Goal: Check status: Check status

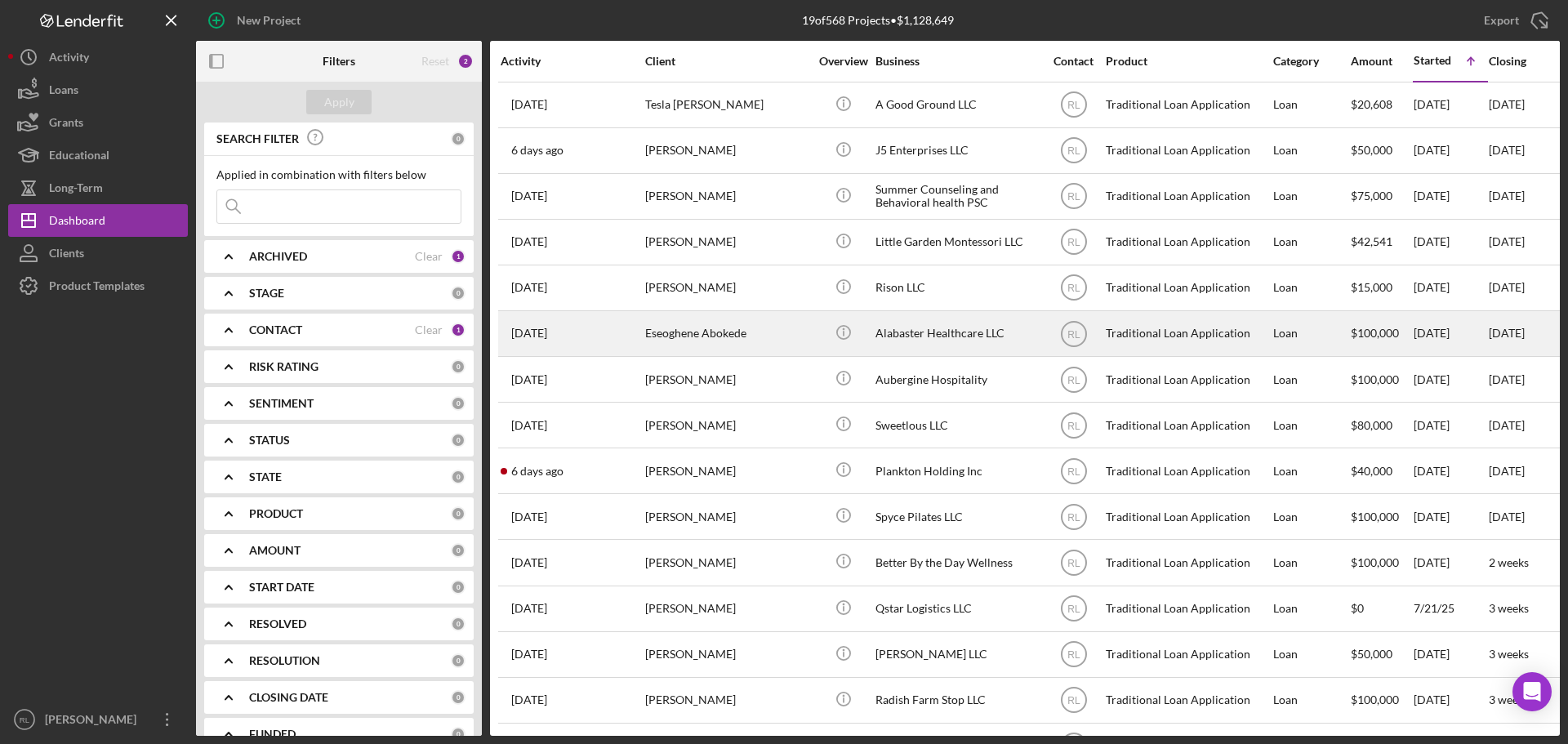
click at [931, 336] on div "Alabaster Healthcare LLC" at bounding box center [957, 334] width 163 height 44
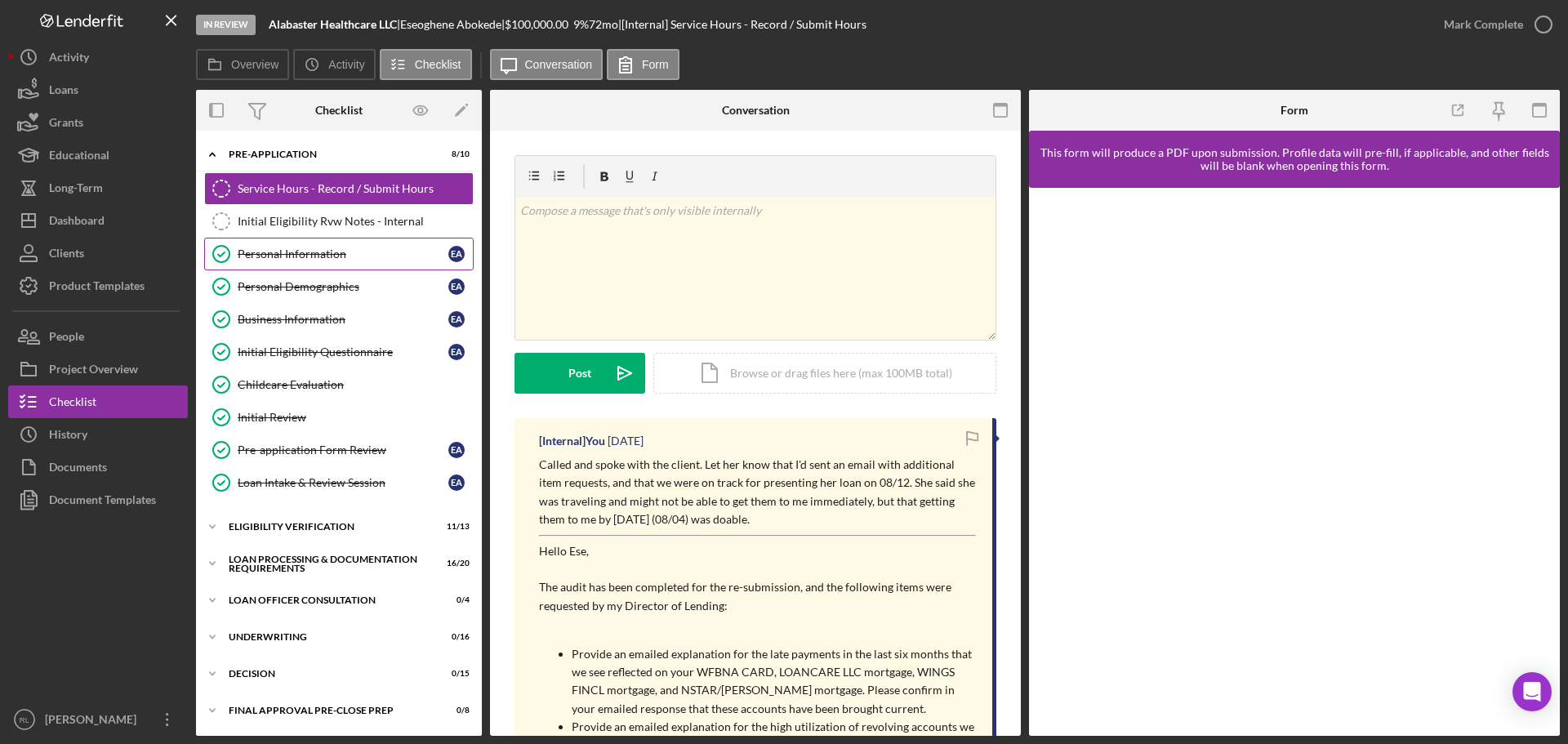
click at [310, 256] on div "Personal Information" at bounding box center [343, 254] width 210 height 13
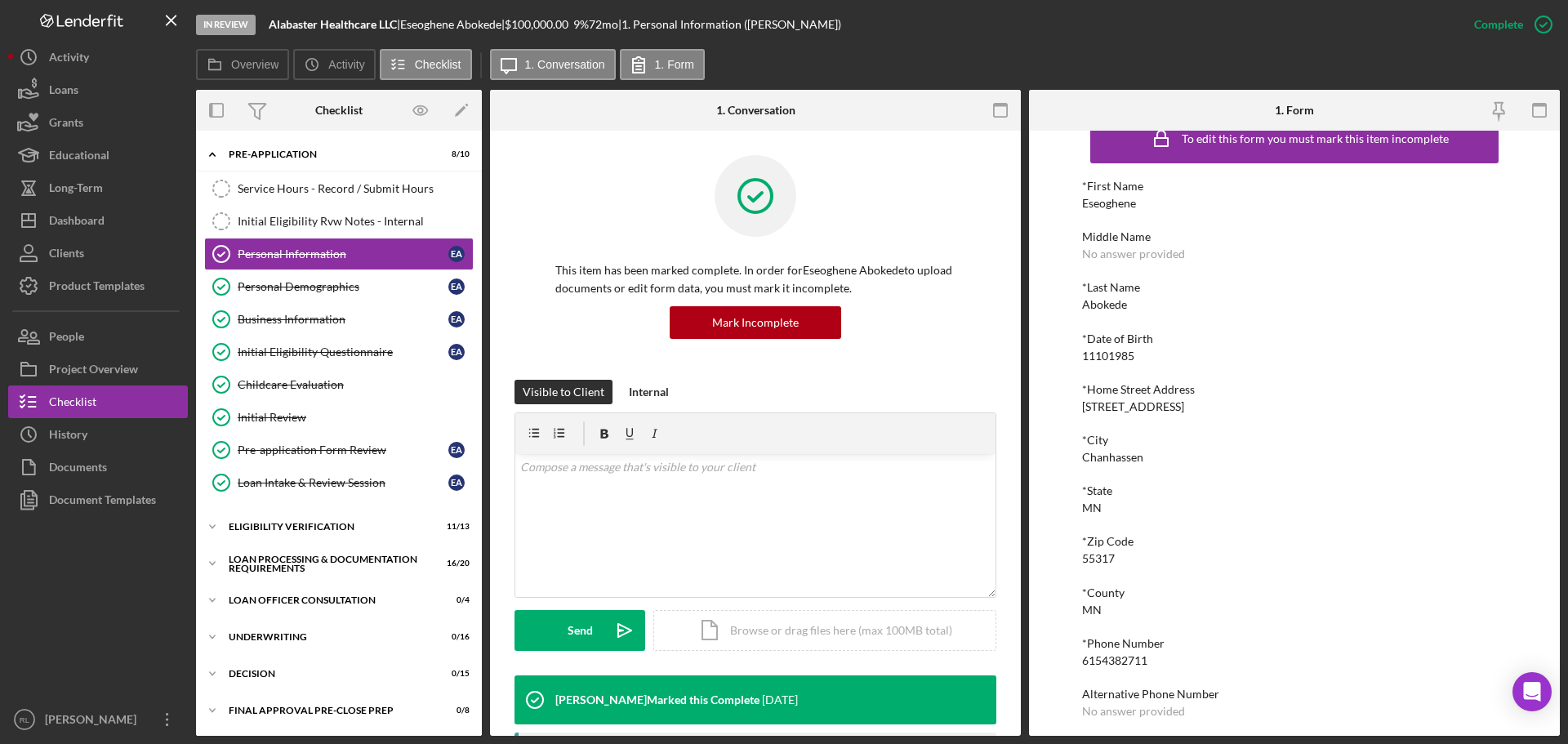
scroll to position [90, 0]
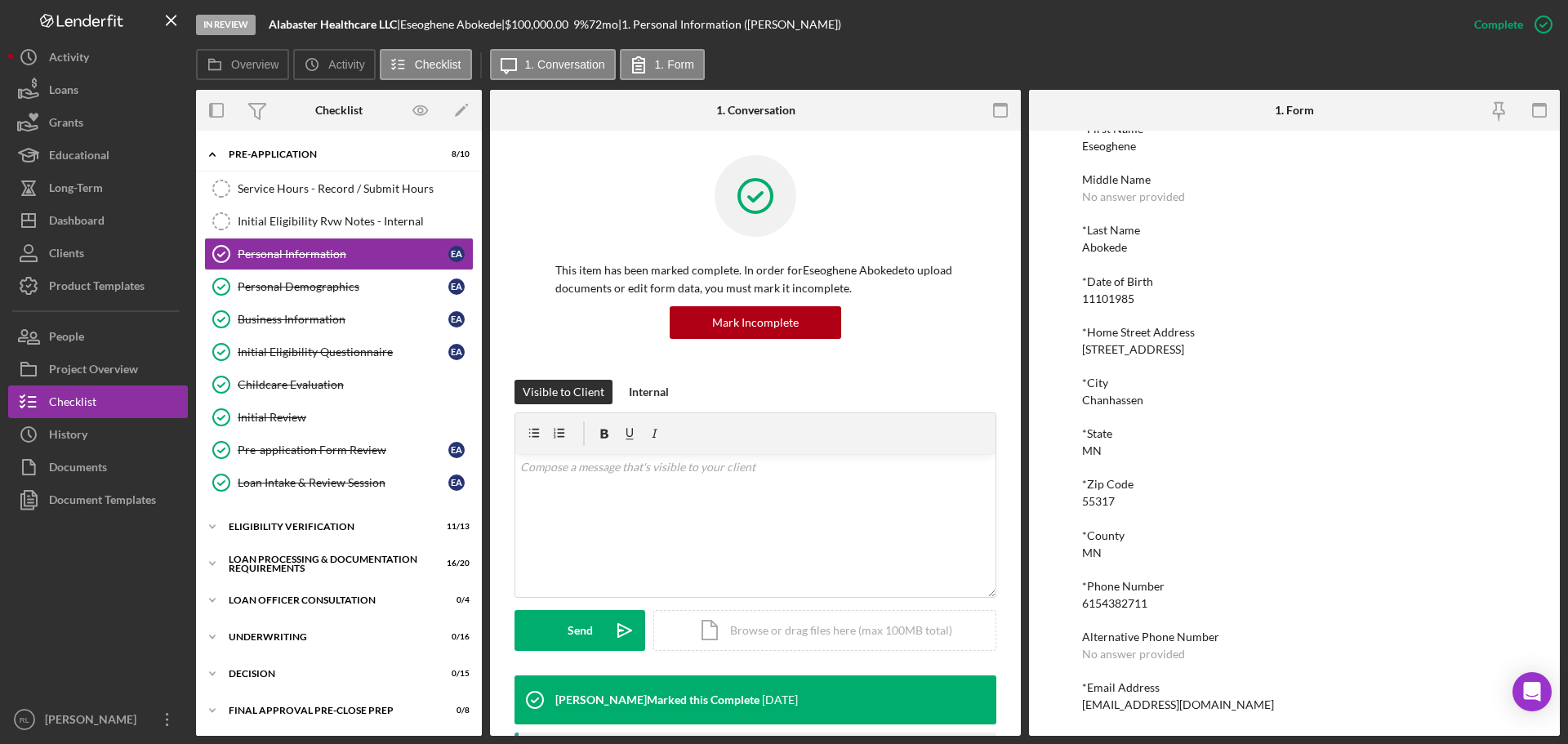
click at [1116, 609] on div "6154382711" at bounding box center [1115, 604] width 65 height 13
copy div "6154382711"
click at [1144, 703] on div "[EMAIL_ADDRESS][DOMAIN_NAME]" at bounding box center [1178, 705] width 191 height 13
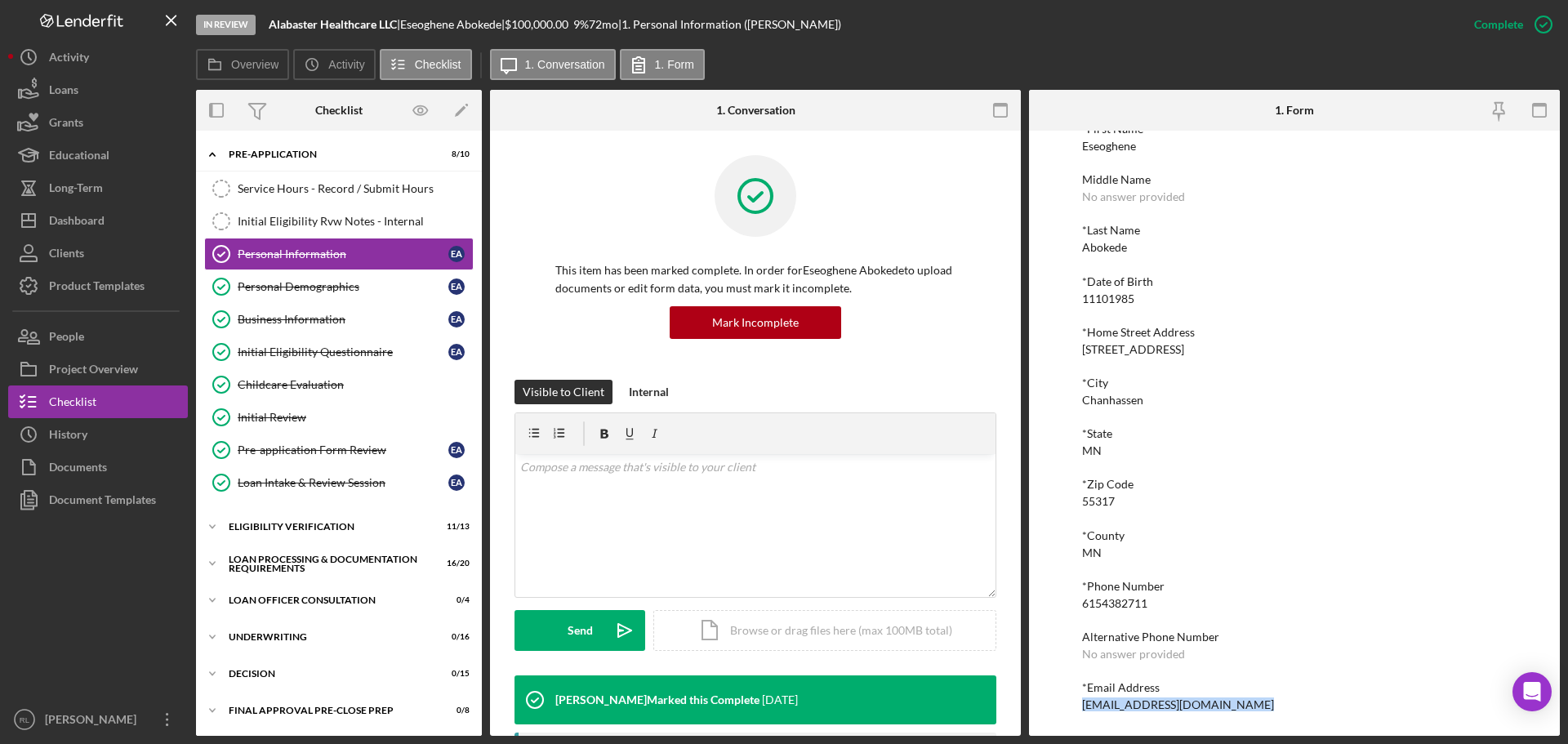
click at [1144, 703] on div "[EMAIL_ADDRESS][DOMAIN_NAME]" at bounding box center [1178, 705] width 191 height 13
copy div "[EMAIL_ADDRESS][DOMAIN_NAME] Logo-Reversed Created with Sketch. Icon/Menu Close…"
click at [361, 180] on link "Service Hours - Record / Submit Hours Service Hours - Record / Submit Hours" at bounding box center [338, 189] width 269 height 32
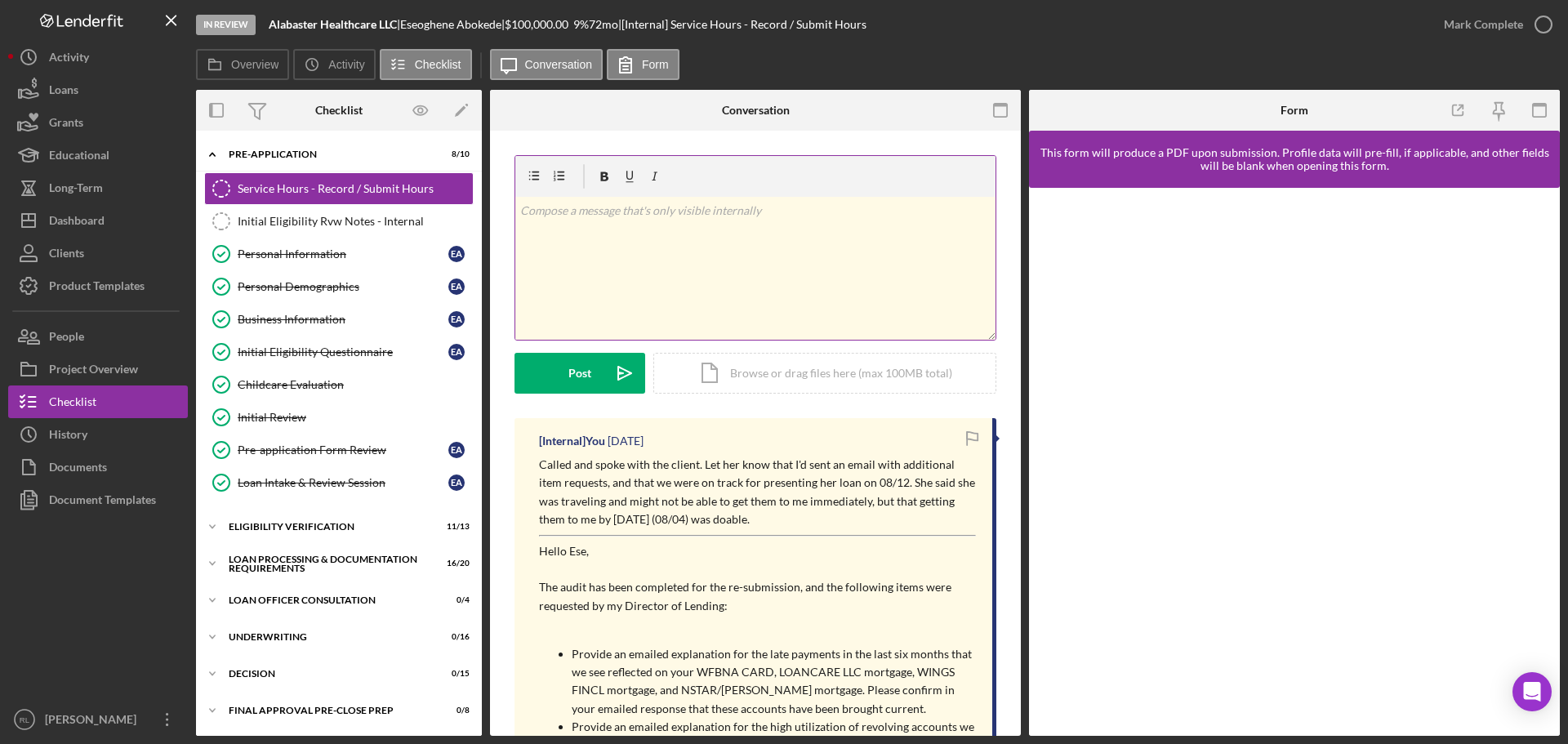
click at [658, 291] on div "v Color teal Color pink Remove color Add row above Add row below Add column bef…" at bounding box center [756, 268] width 481 height 143
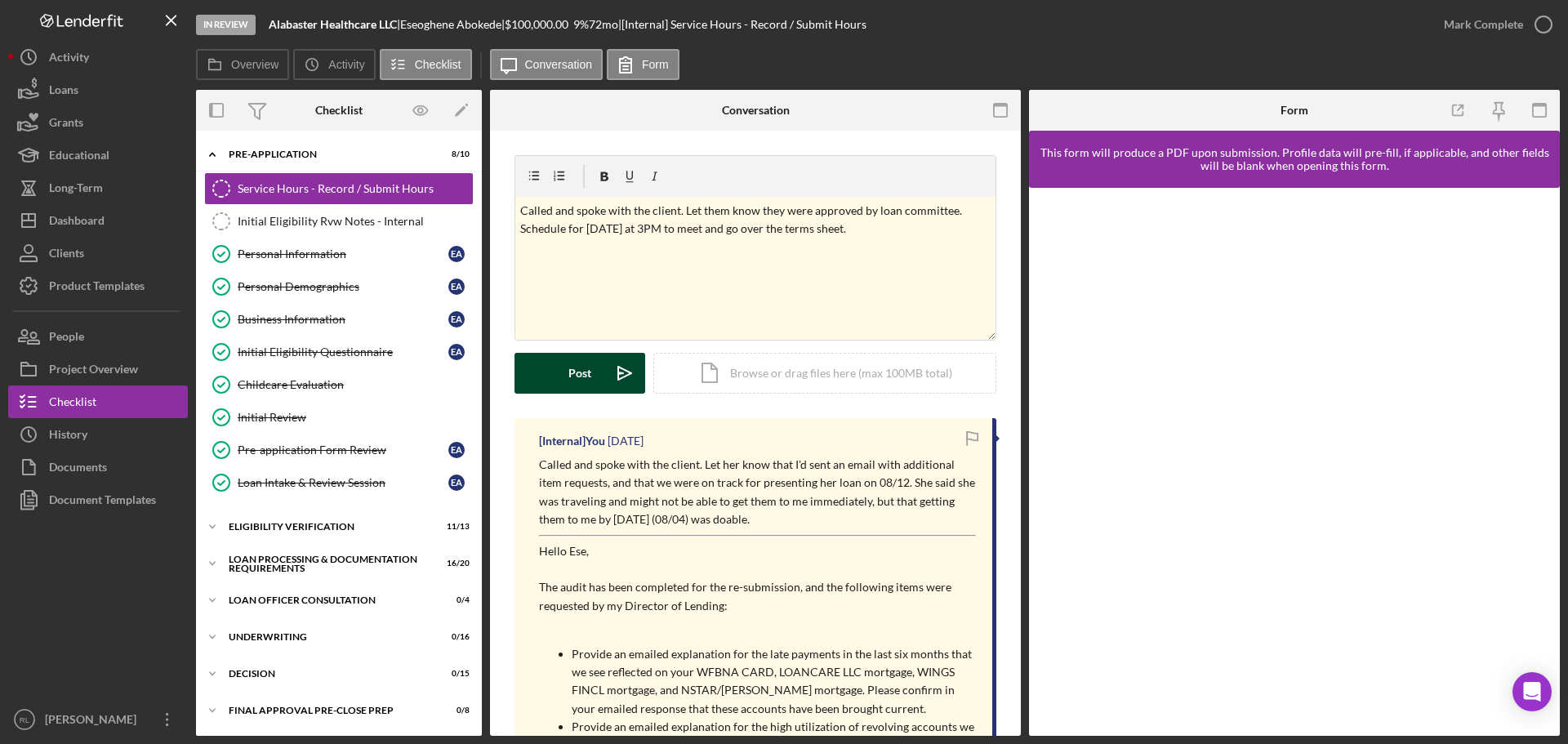
click at [563, 374] on button "Post Icon/icon-invite-send" at bounding box center [580, 372] width 131 height 41
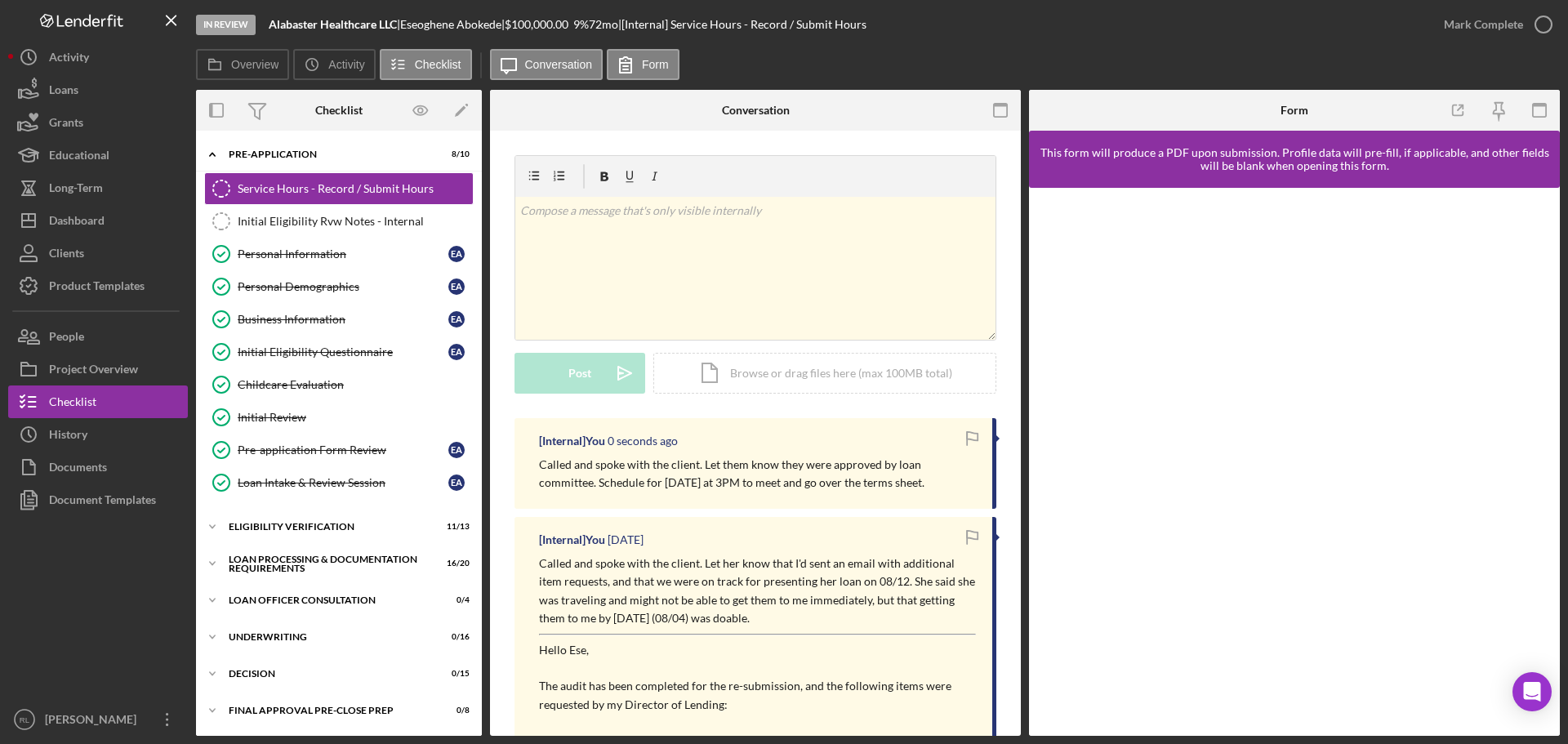
click at [770, 477] on p "Called and spoke with the client. Let them know they were approved by loan comm…" at bounding box center [757, 474] width 437 height 37
click at [640, 440] on time "8 seconds ago" at bounding box center [643, 441] width 70 height 13
click at [83, 215] on div "Dashboard" at bounding box center [77, 222] width 56 height 37
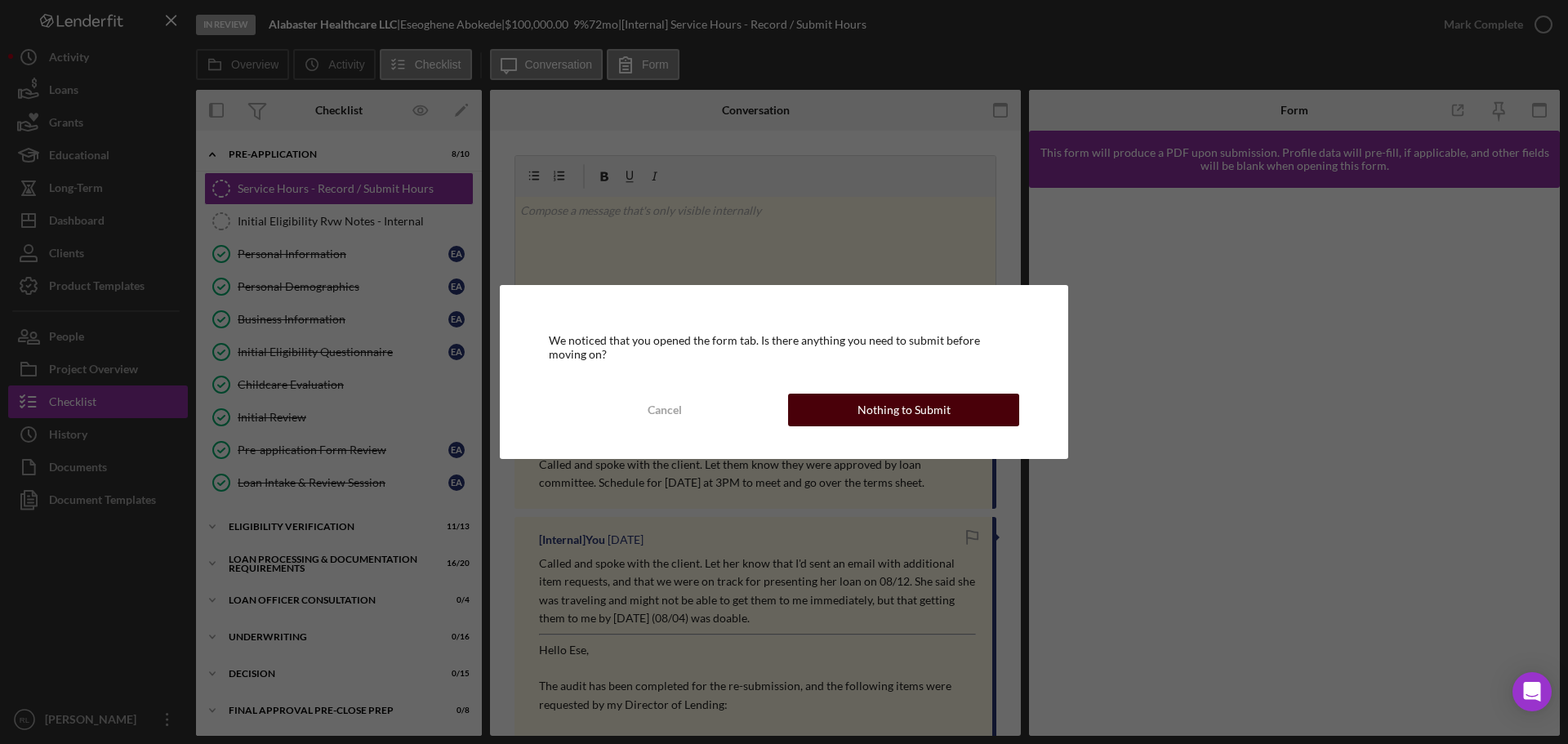
click at [844, 426] on button "Nothing to Submit" at bounding box center [903, 409] width 231 height 32
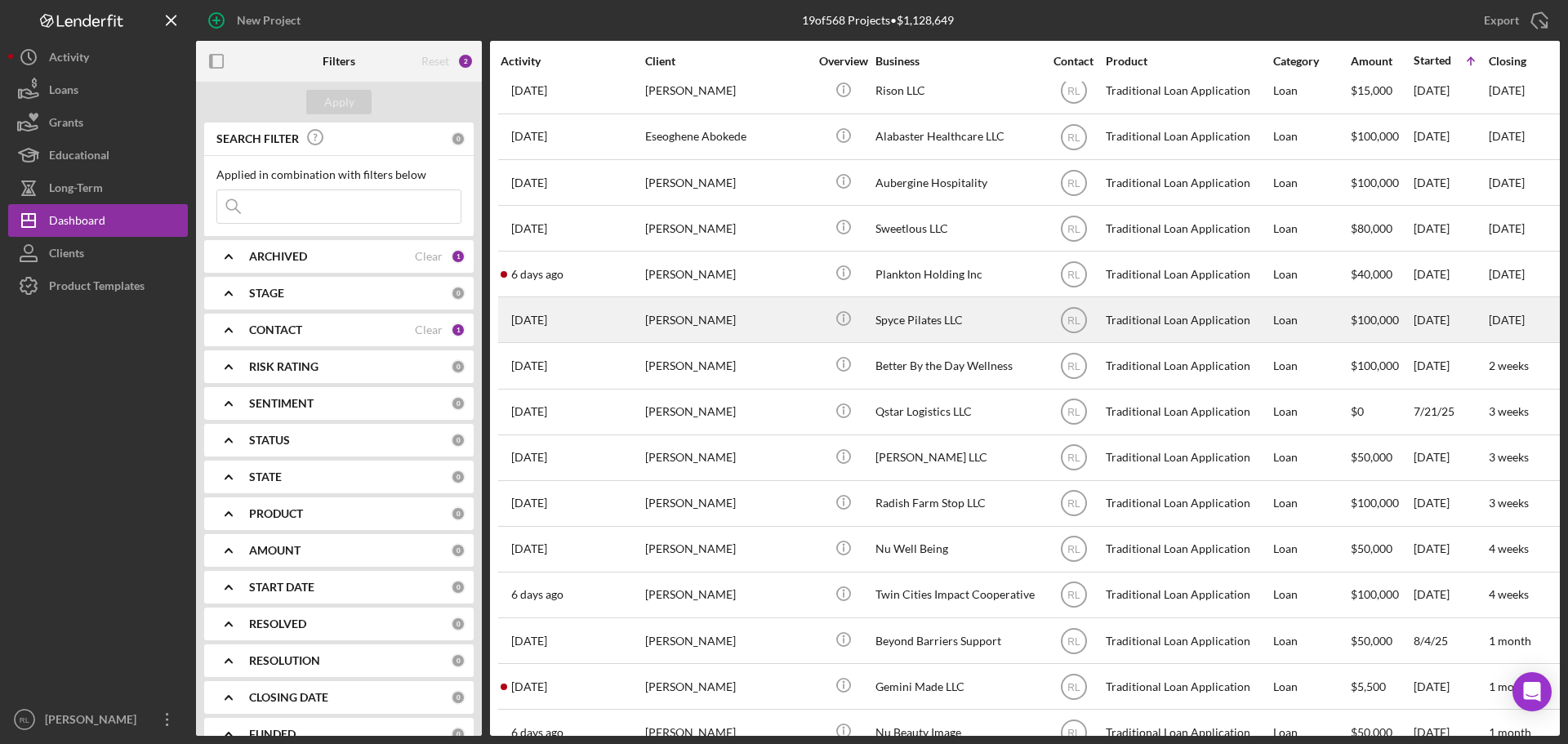
scroll to position [237, 0]
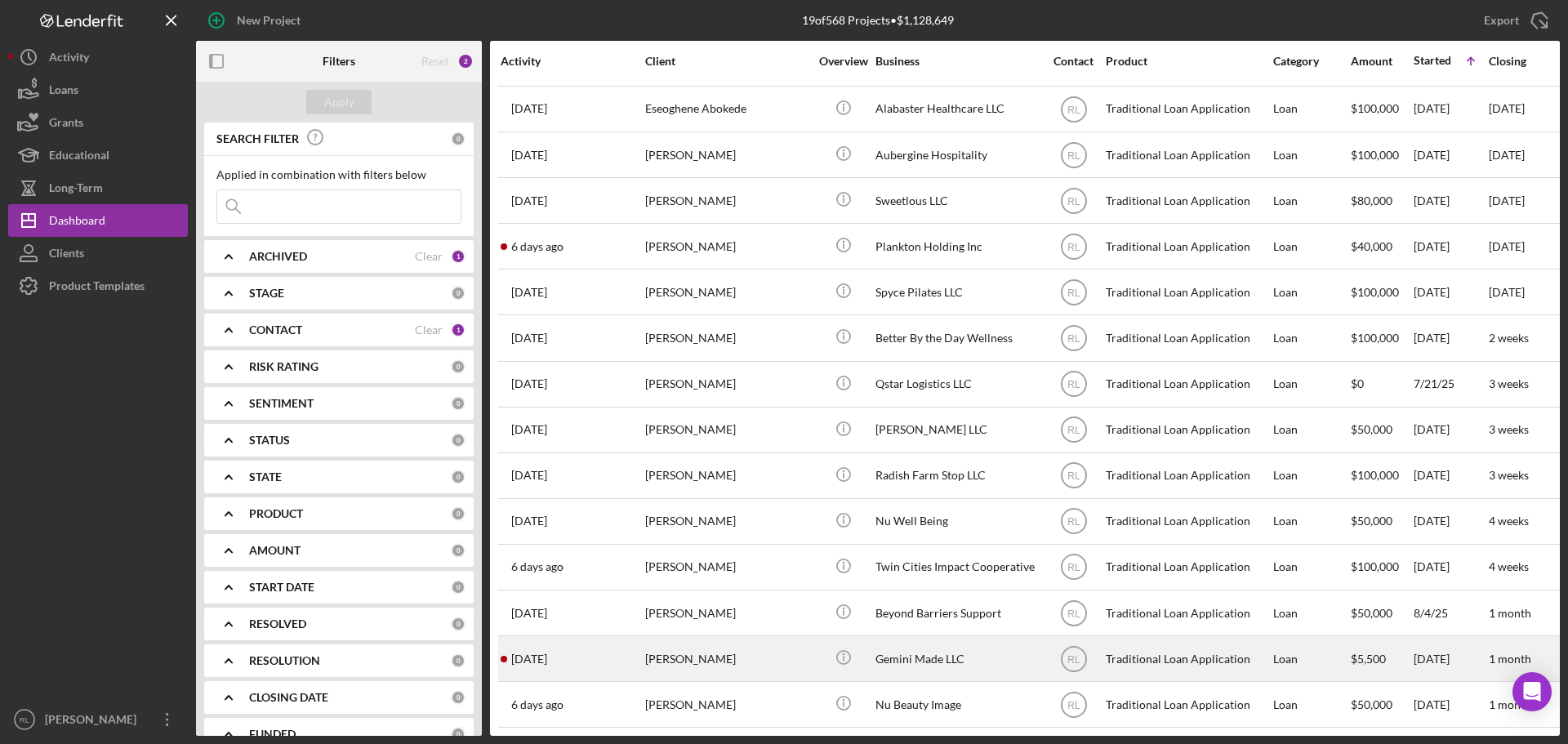
click at [682, 657] on div "[PERSON_NAME]" at bounding box center [727, 659] width 163 height 44
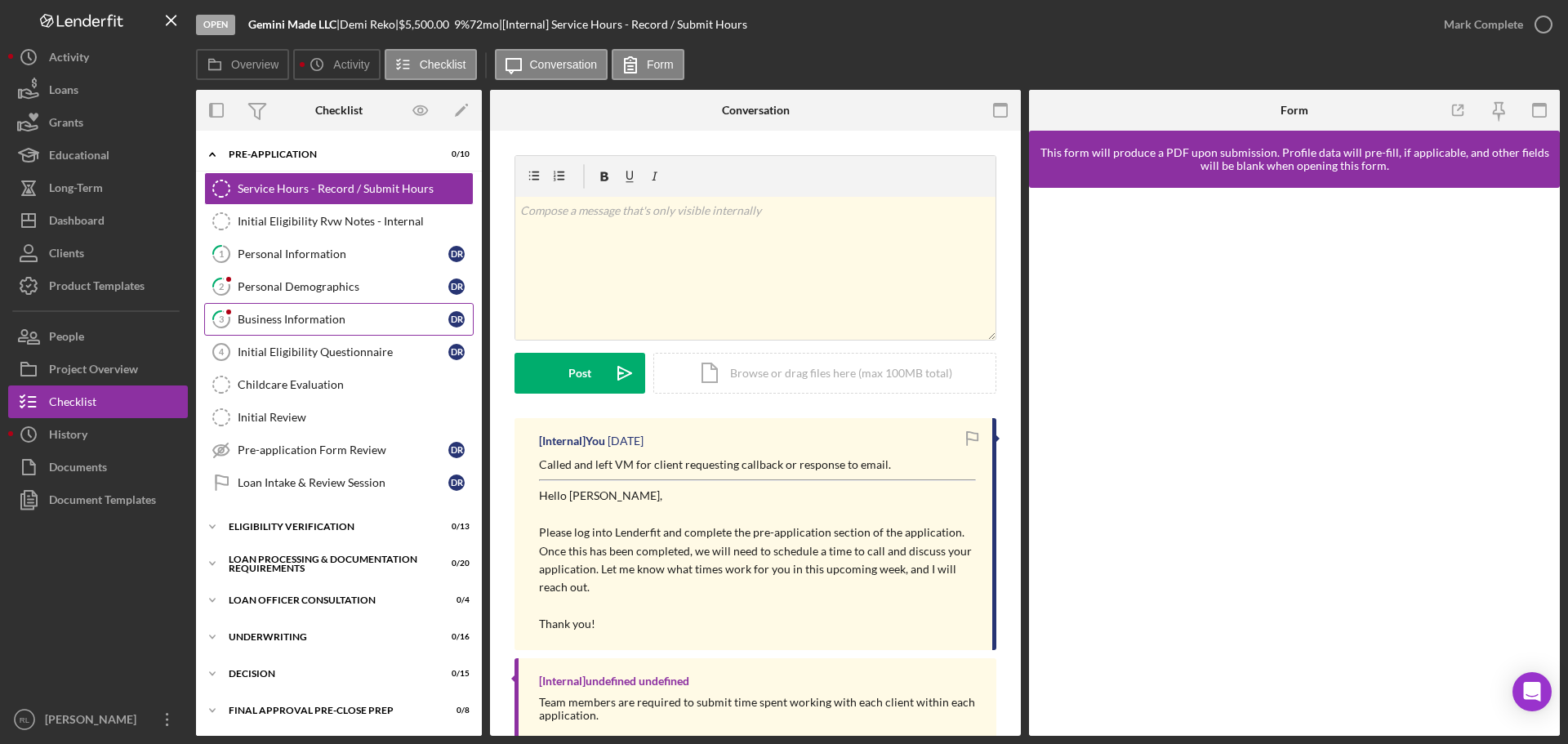
click at [316, 304] on link "3 Business Information D R" at bounding box center [338, 319] width 269 height 32
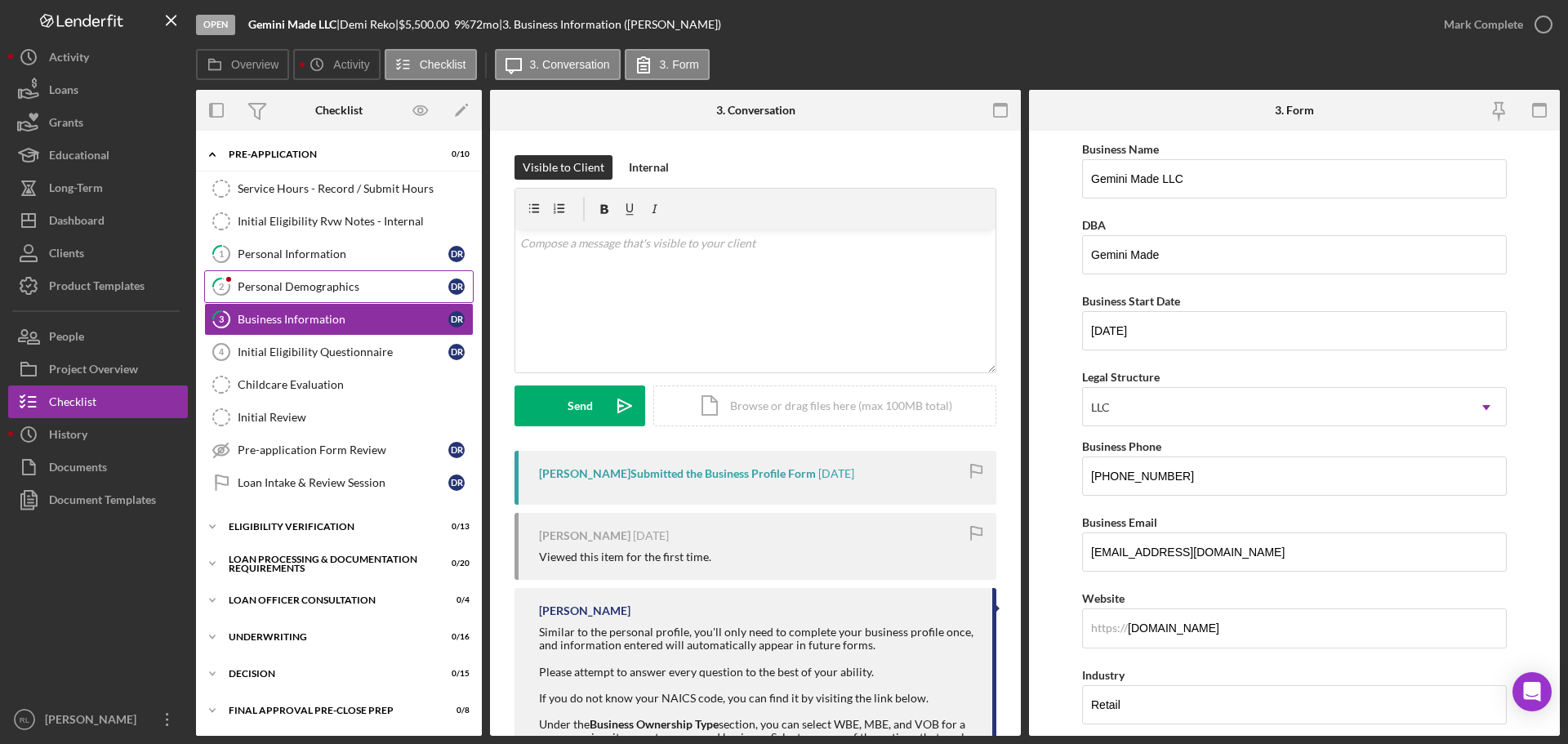
click at [359, 287] on div "Personal Demographics" at bounding box center [343, 287] width 210 height 13
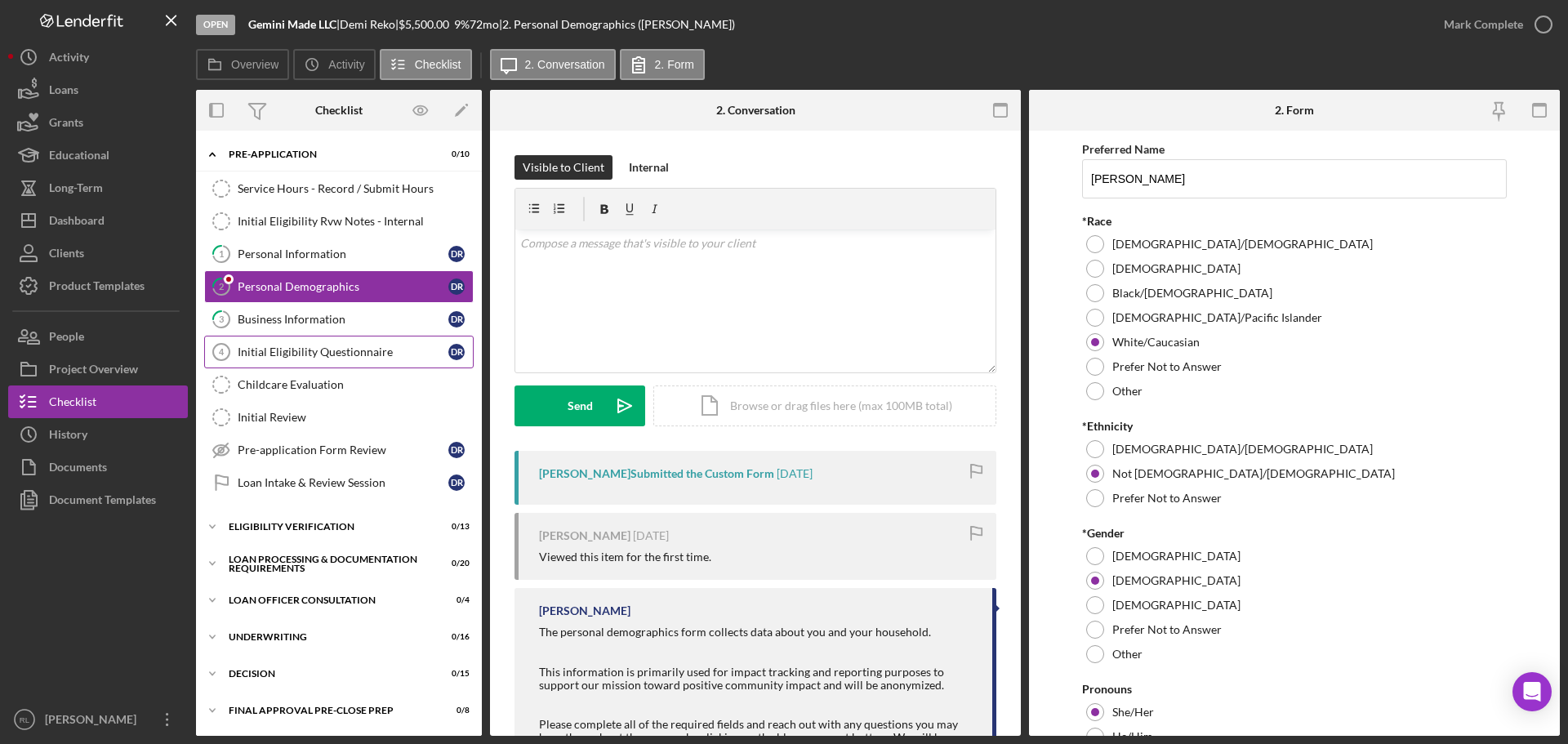
click at [356, 347] on div "Initial Eligibility Questionnaire" at bounding box center [343, 352] width 210 height 13
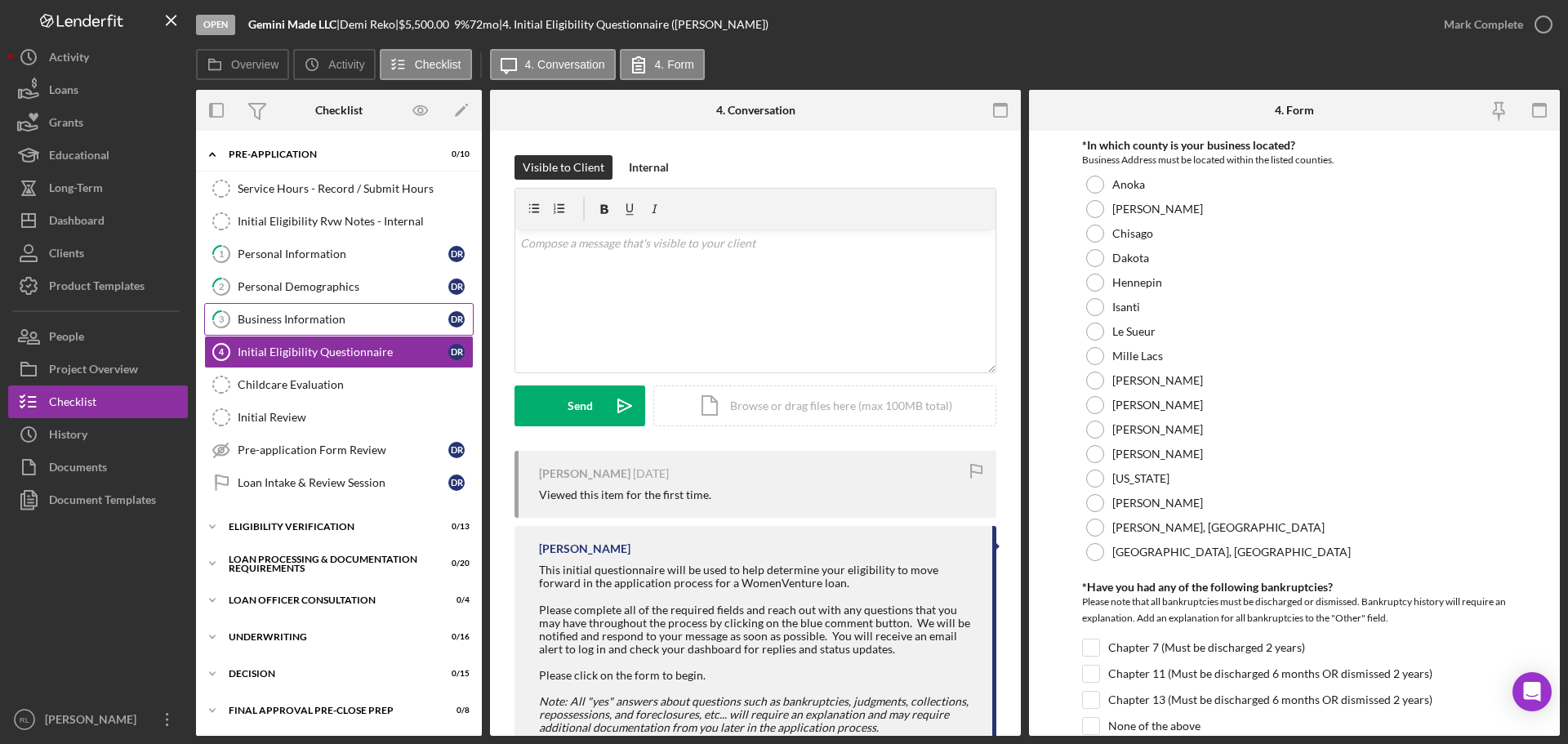
click at [303, 320] on div "Business Information" at bounding box center [343, 319] width 210 height 13
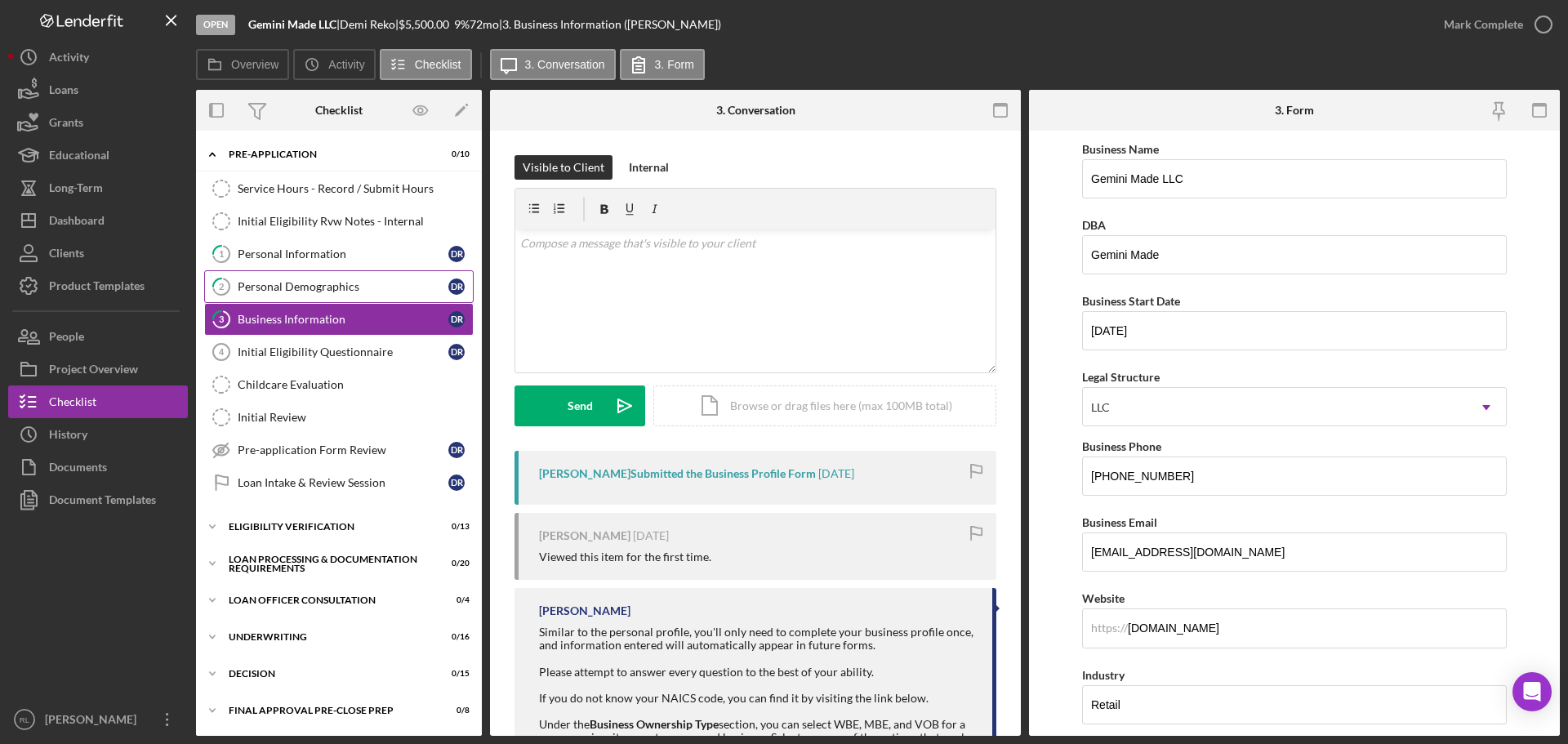
click at [308, 297] on link "2 Personal Demographics D R" at bounding box center [338, 286] width 269 height 32
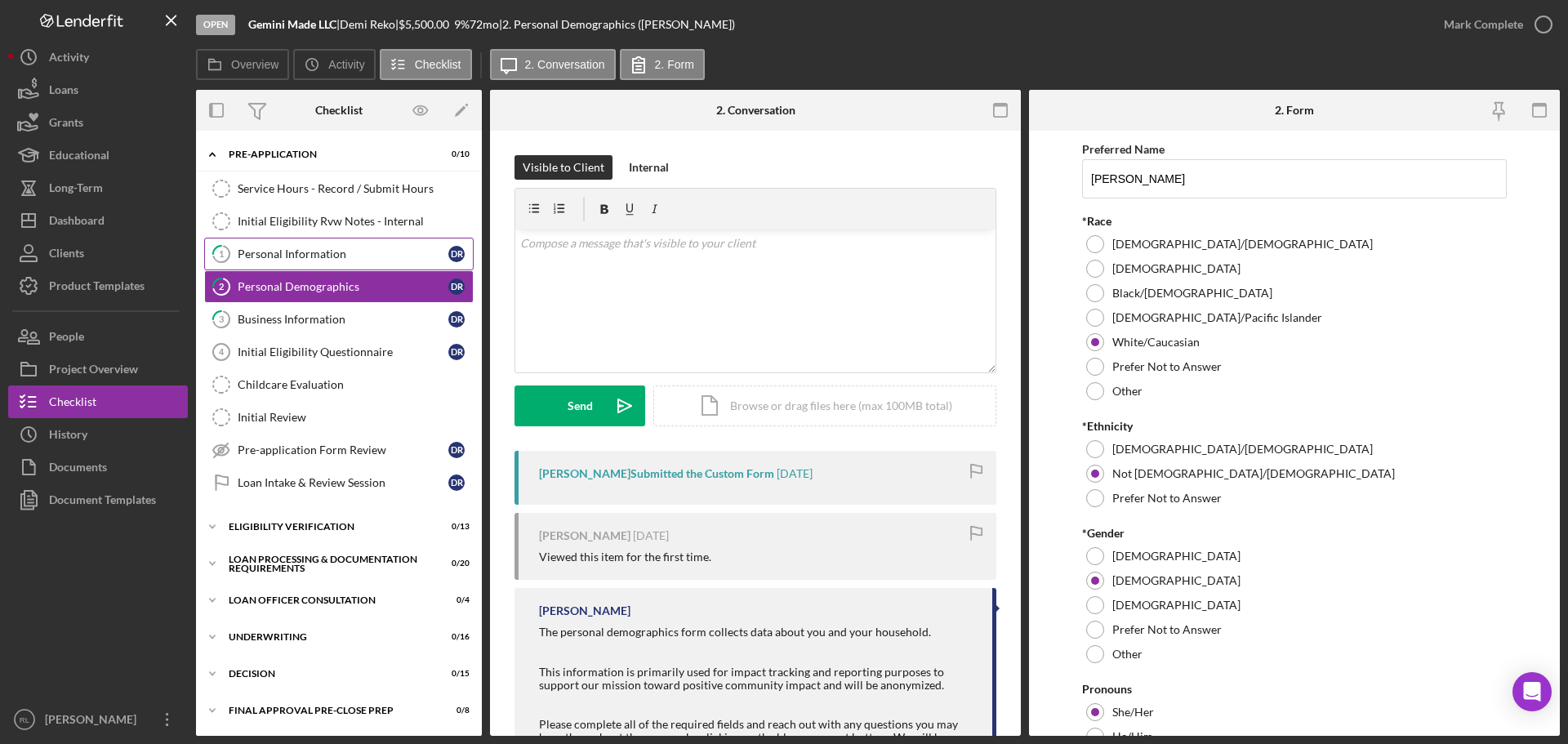
click at [320, 262] on link "1 Personal Information D R" at bounding box center [338, 254] width 269 height 32
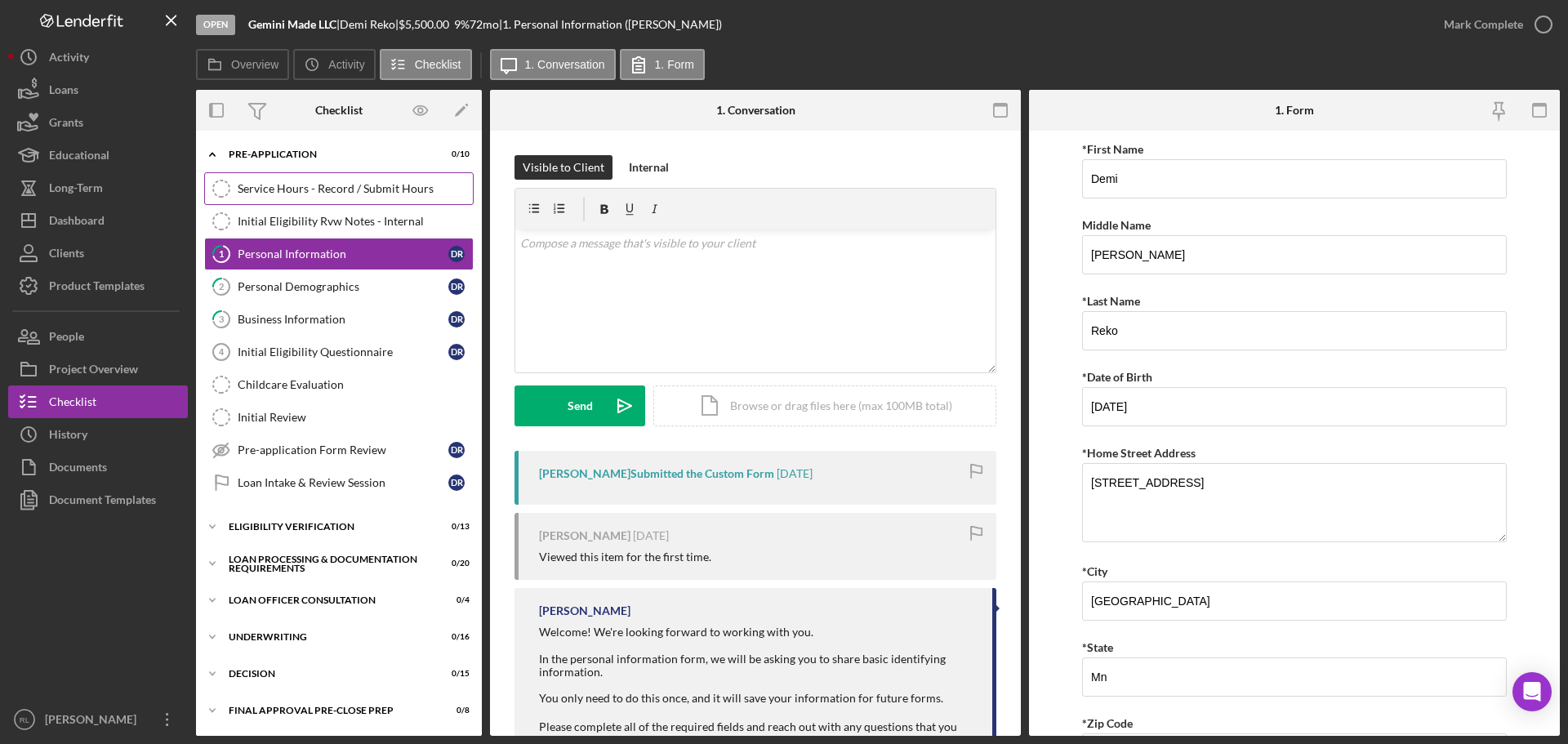
click at [350, 195] on div "Service Hours - Record / Submit Hours" at bounding box center [356, 189] width 235 height 13
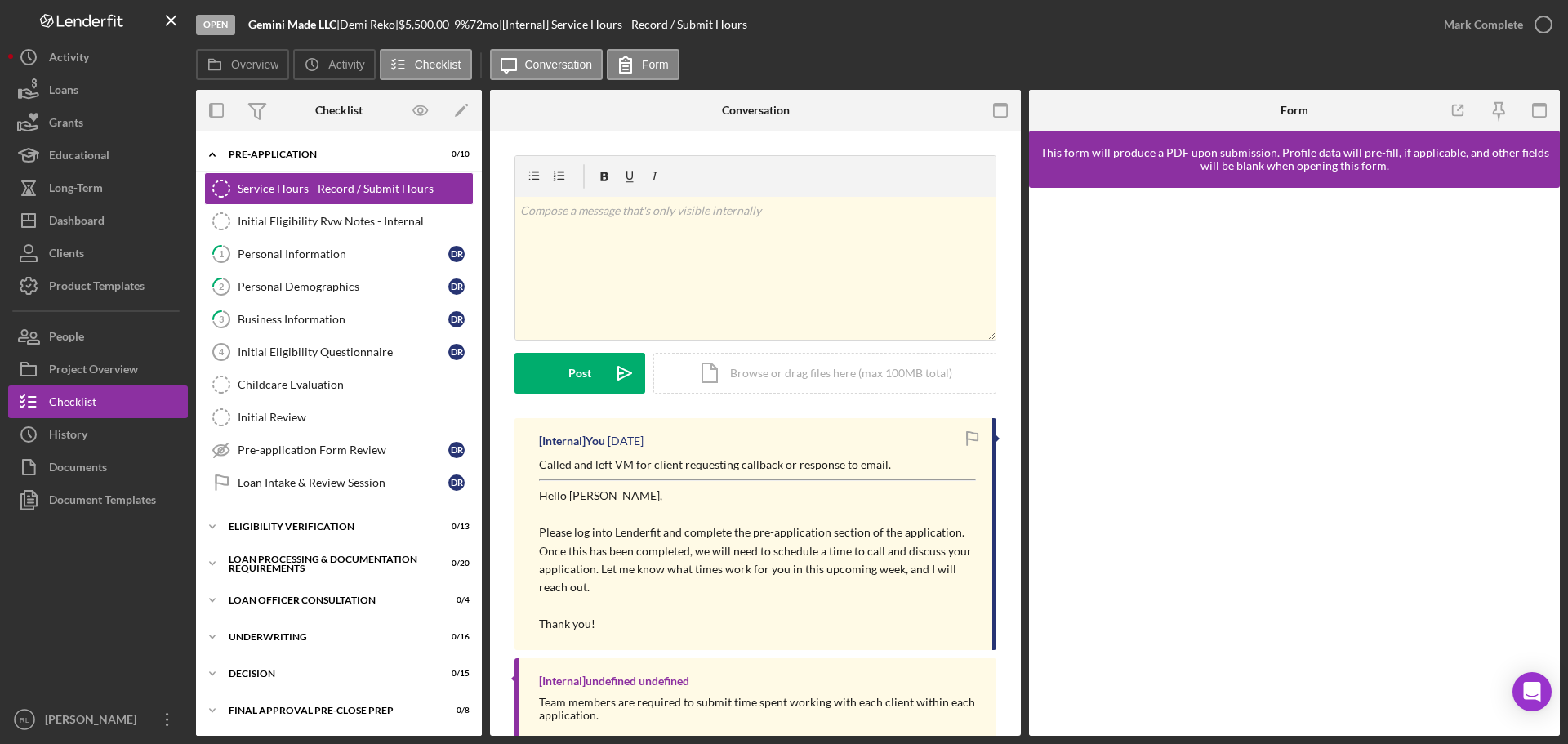
drag, startPoint x: 744, startPoint y: 445, endPoint x: 777, endPoint y: 604, distance: 162.4
click at [777, 604] on div "[Internal] You [DATE] Called and left VM for client requesting callback or resp…" at bounding box center [756, 534] width 482 height 232
click at [777, 604] on p at bounding box center [757, 606] width 437 height 18
click at [92, 221] on div "Dashboard" at bounding box center [77, 222] width 56 height 37
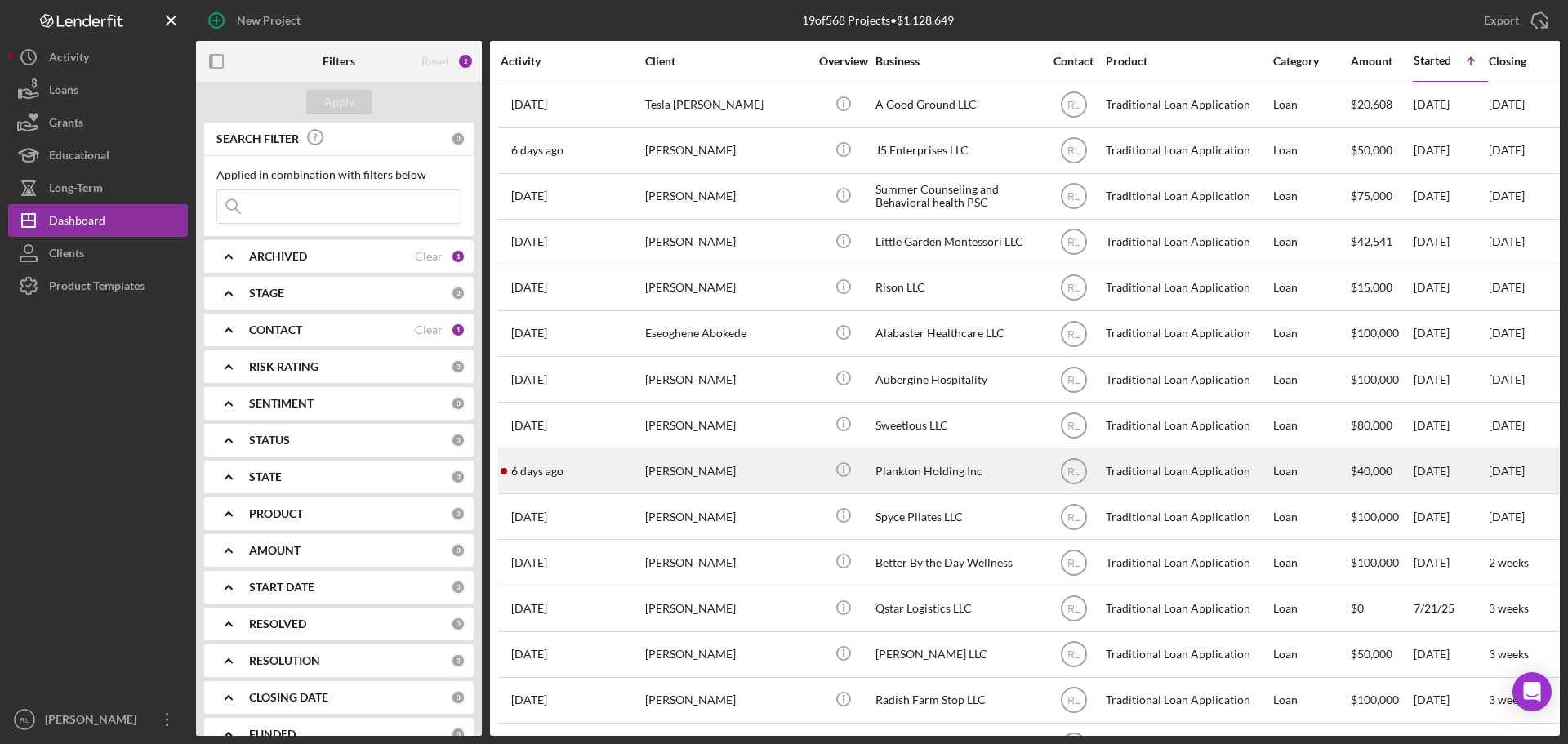
click at [787, 473] on div "[PERSON_NAME]" at bounding box center [727, 471] width 163 height 44
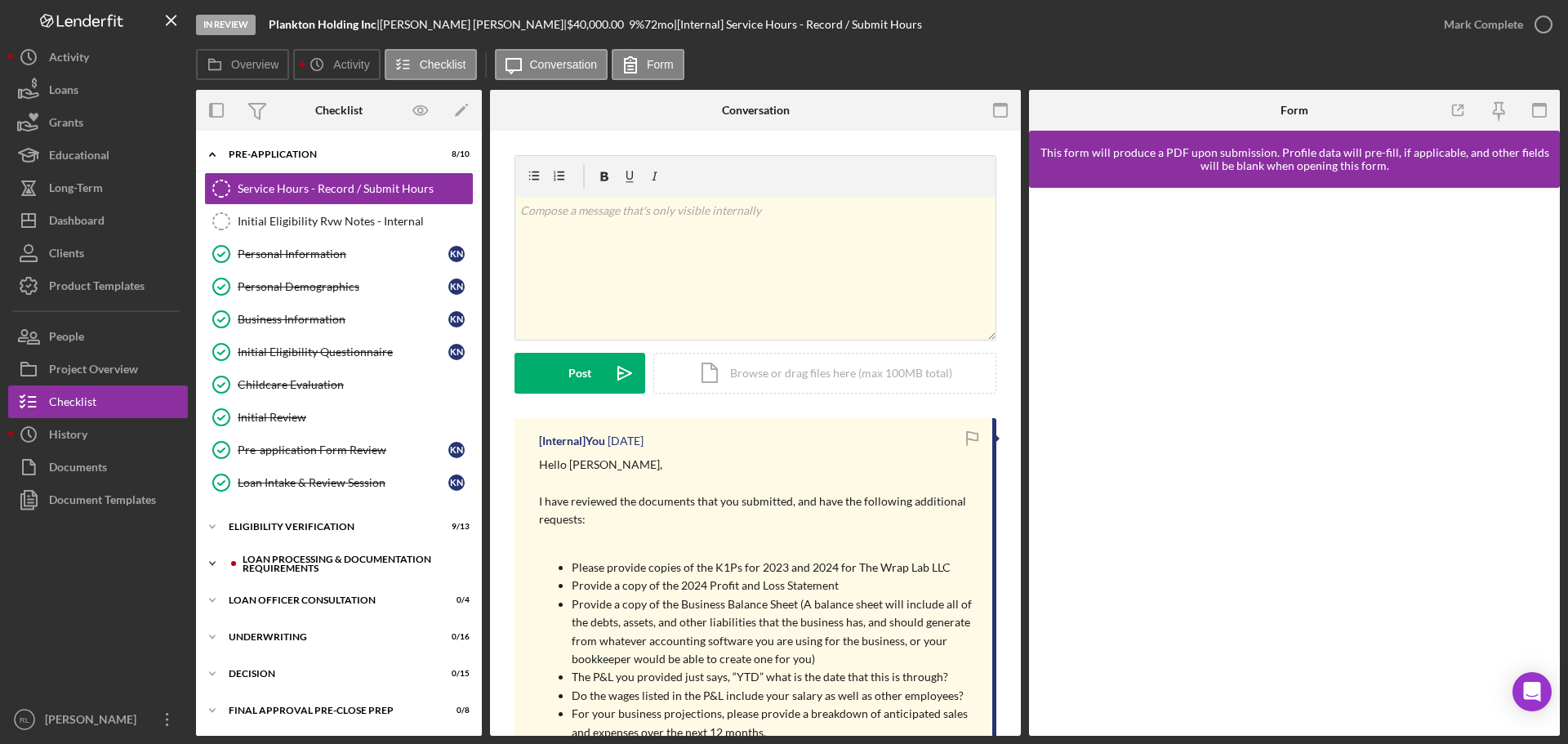
click at [268, 563] on div "Loan Processing & Documentation Requirements" at bounding box center [352, 564] width 219 height 19
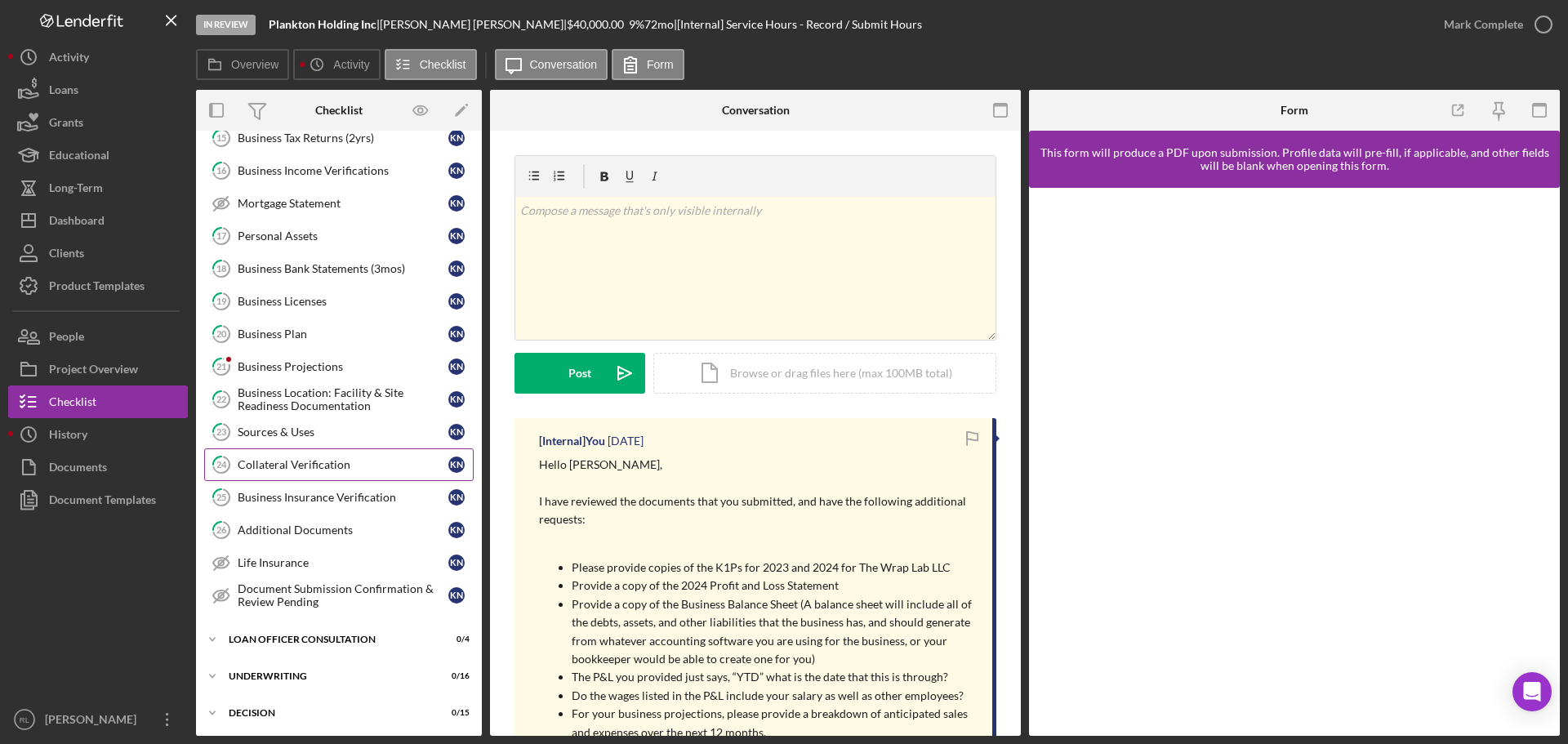
scroll to position [601, 0]
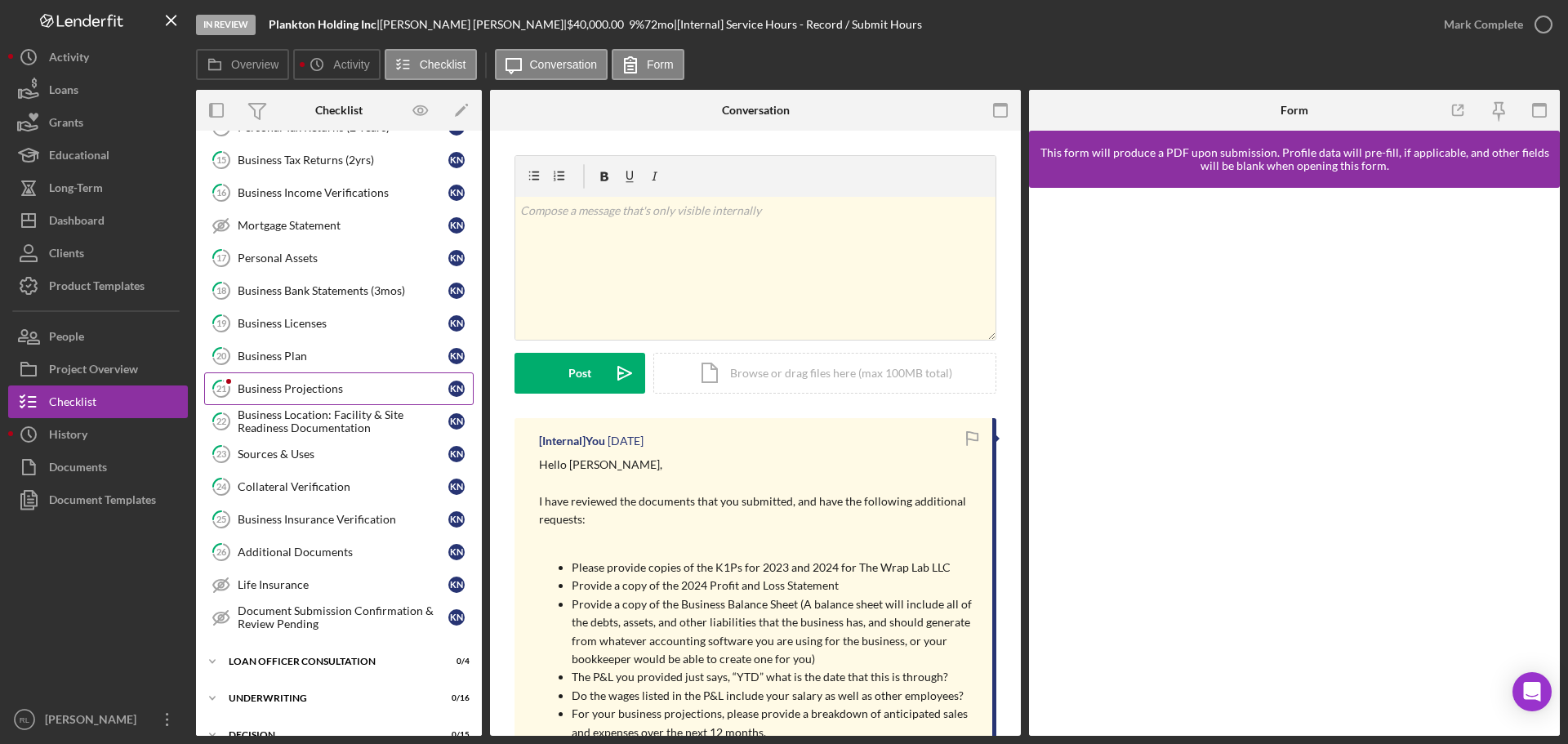
click at [292, 379] on link "21 Business Projections K N" at bounding box center [338, 389] width 269 height 32
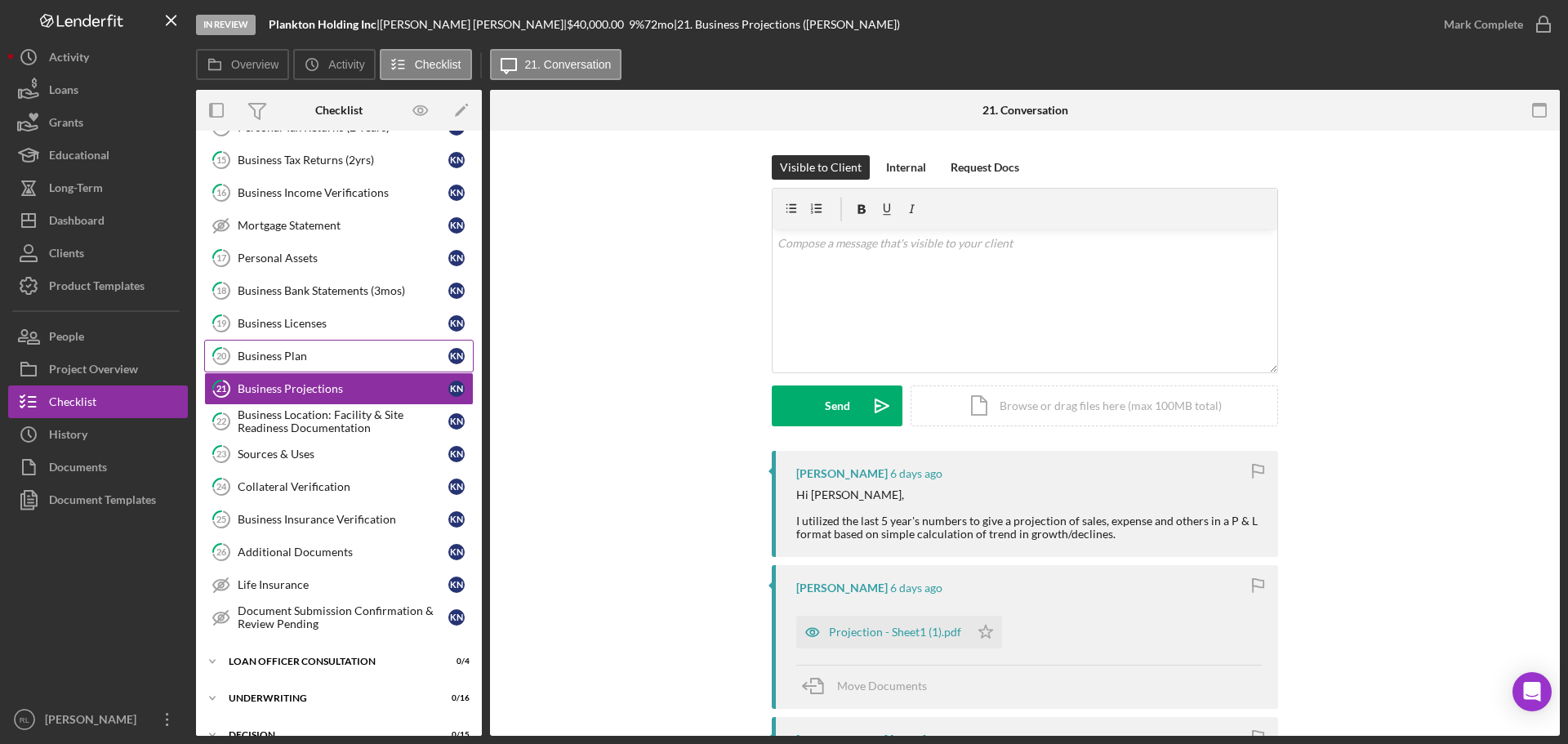
click at [292, 357] on div "Business Plan" at bounding box center [343, 356] width 210 height 13
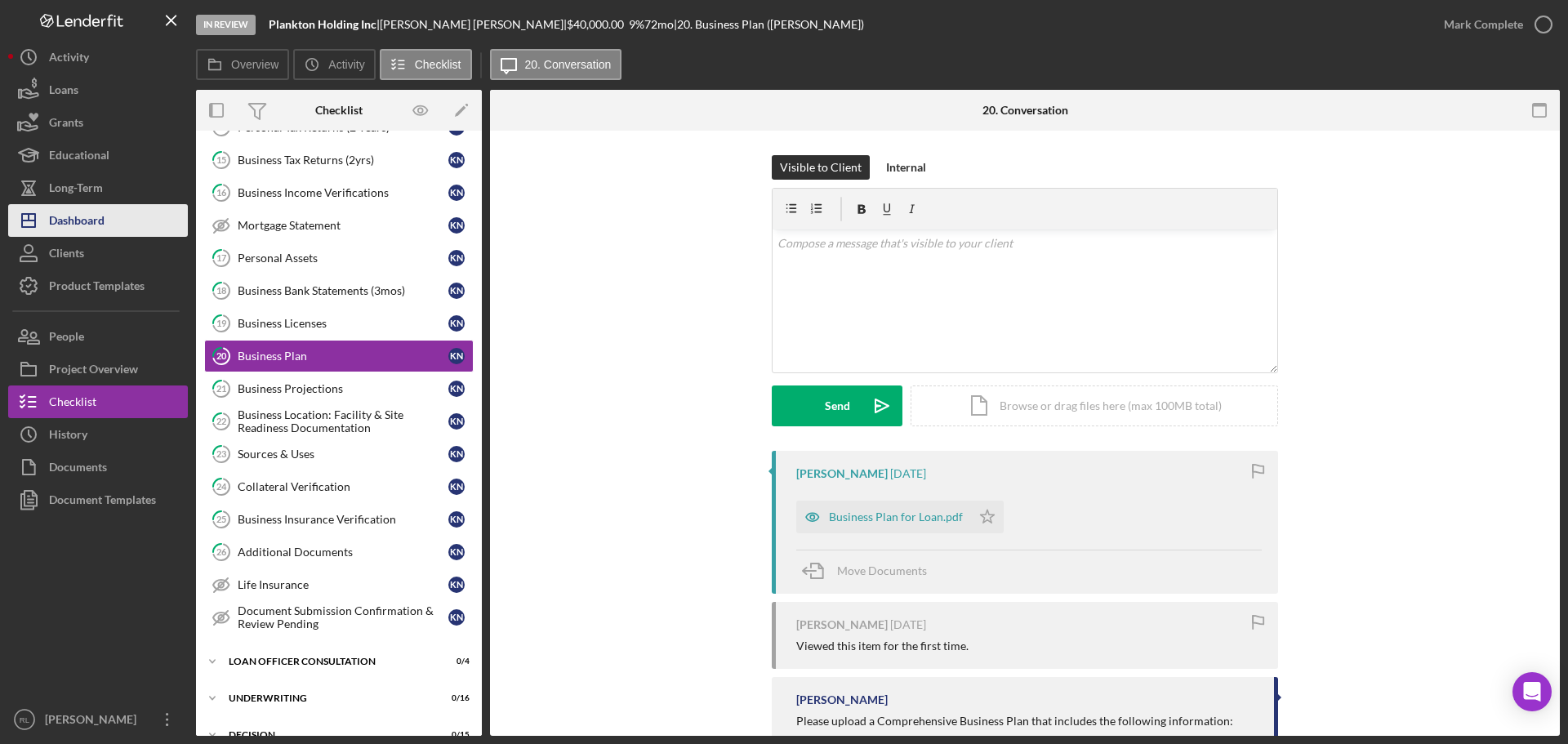
click at [89, 219] on div "Dashboard" at bounding box center [77, 222] width 56 height 37
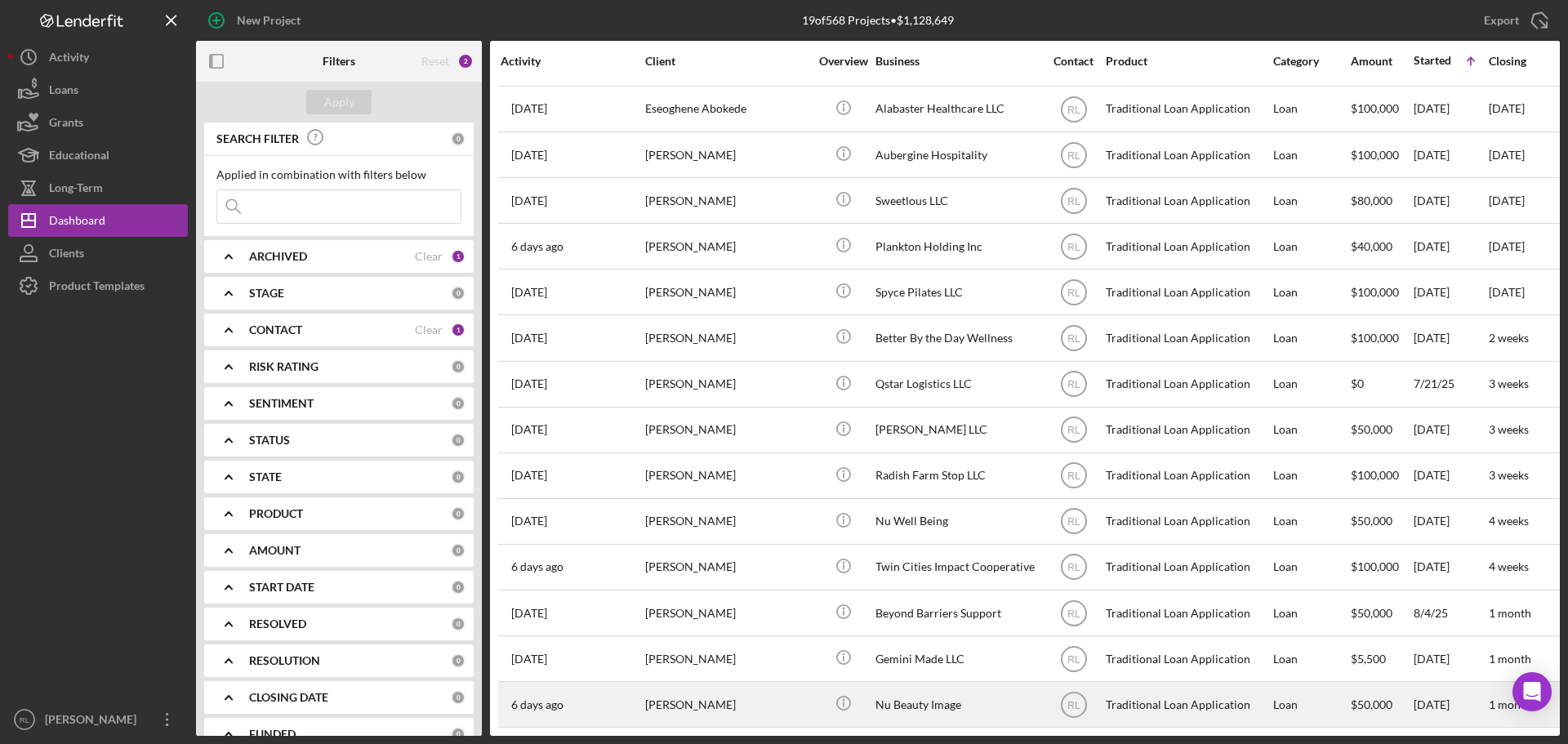
scroll to position [237, 0]
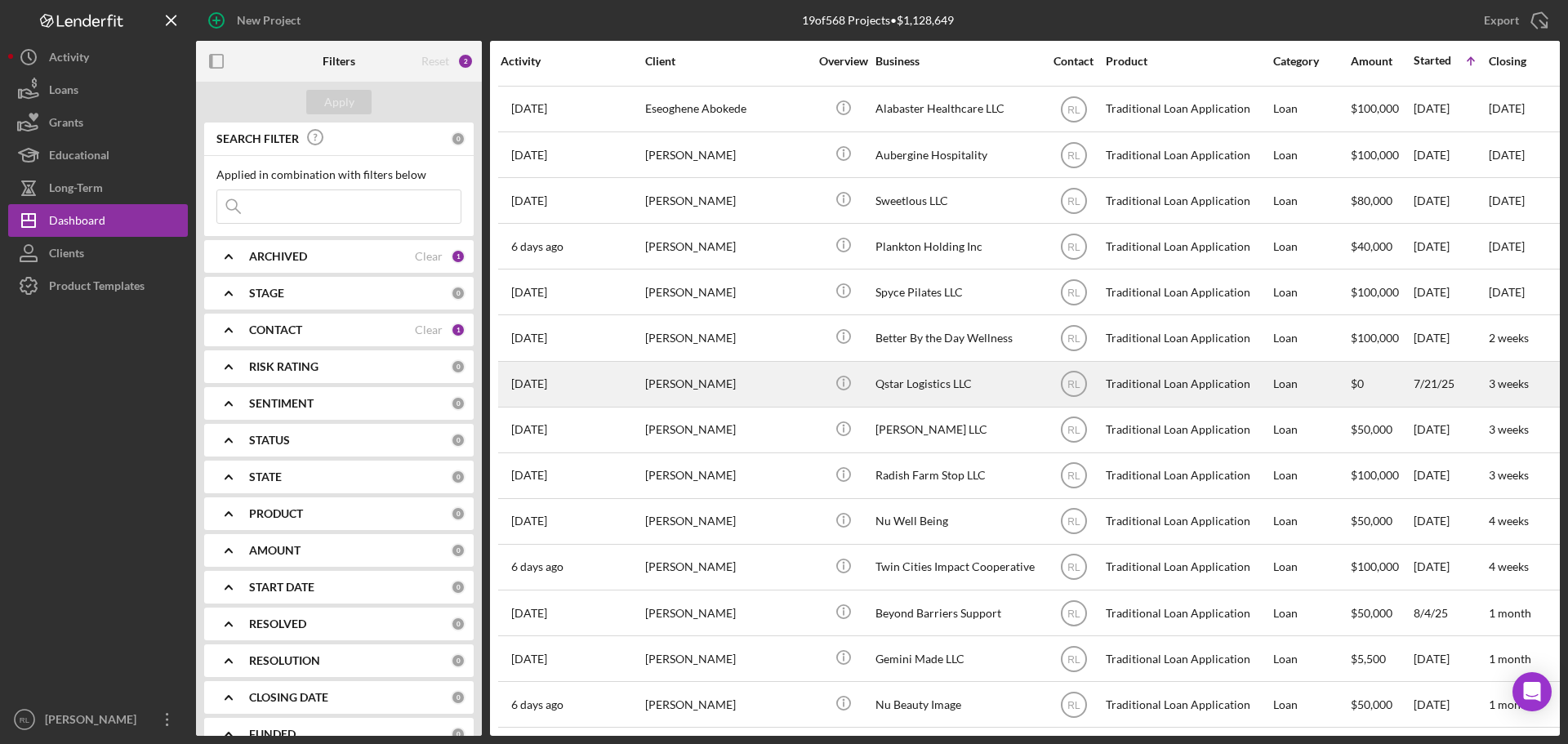
click at [741, 377] on div "[PERSON_NAME]" at bounding box center [727, 385] width 163 height 44
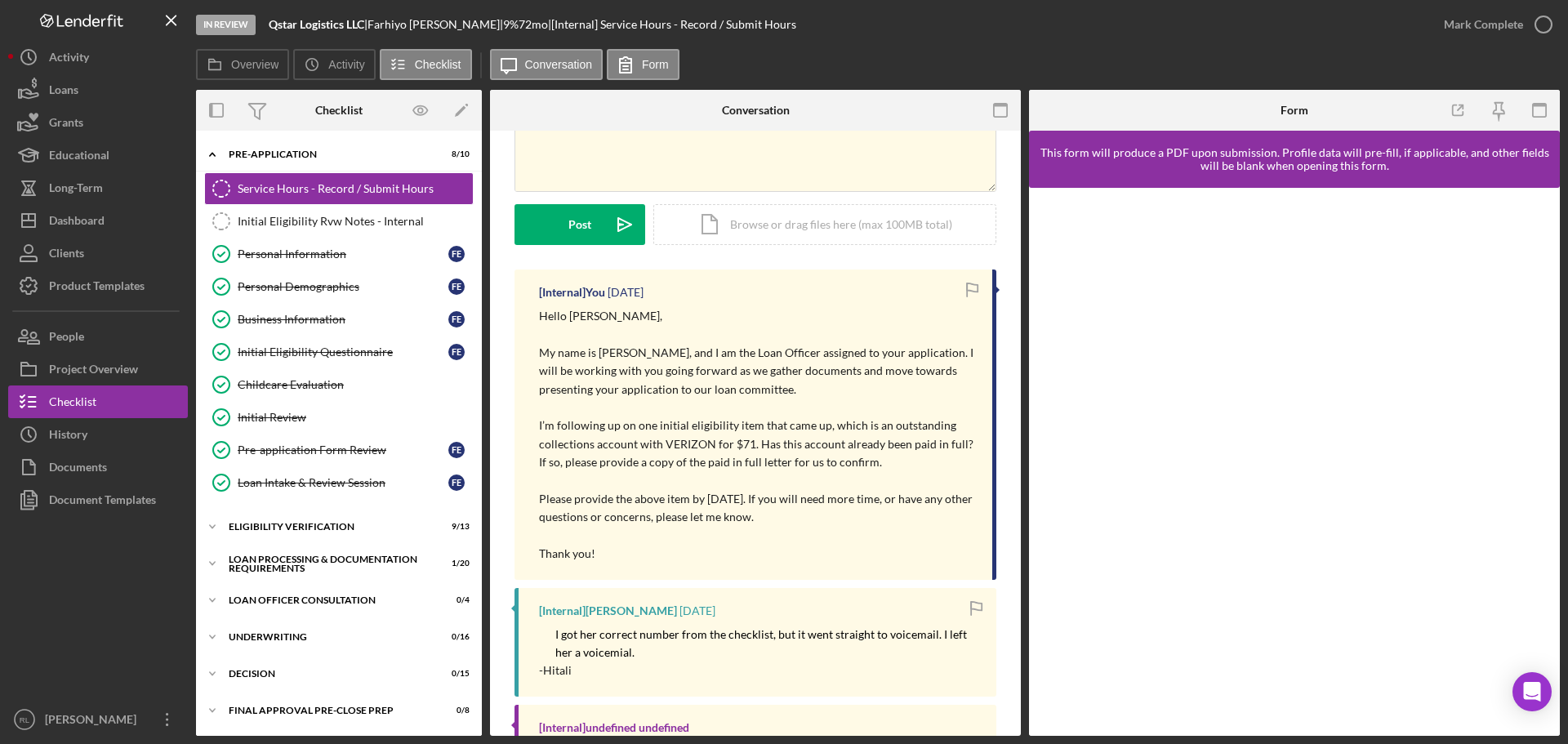
drag, startPoint x: 724, startPoint y: 512, endPoint x: 692, endPoint y: 551, distance: 50.4
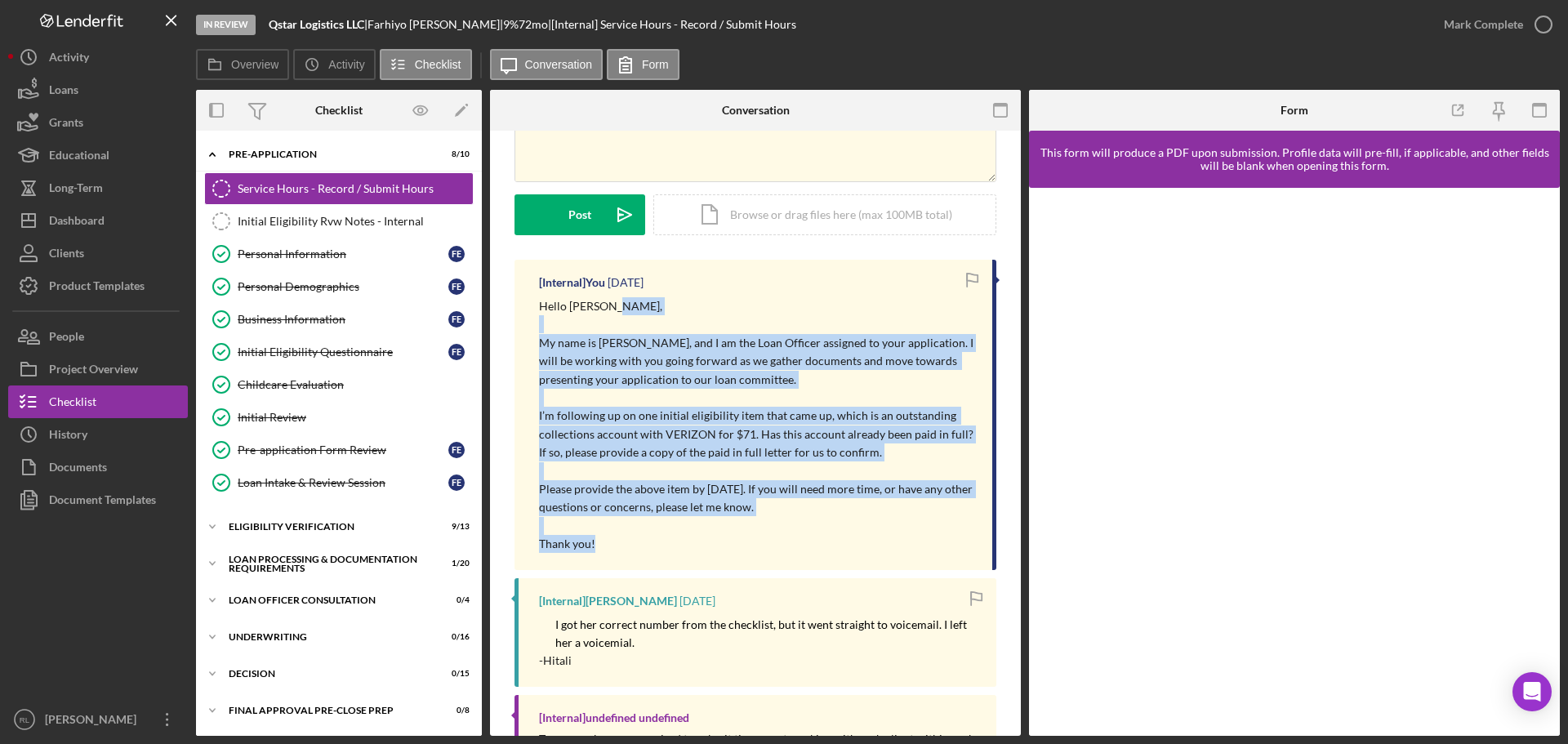
drag, startPoint x: 730, startPoint y: 298, endPoint x: 709, endPoint y: 536, distance: 238.9
click at [709, 536] on div "Hello [PERSON_NAME], My name is [PERSON_NAME], and I am the Loan Officer assign…" at bounding box center [757, 426] width 437 height 256
click at [709, 536] on p "Thank you!" at bounding box center [757, 543] width 437 height 18
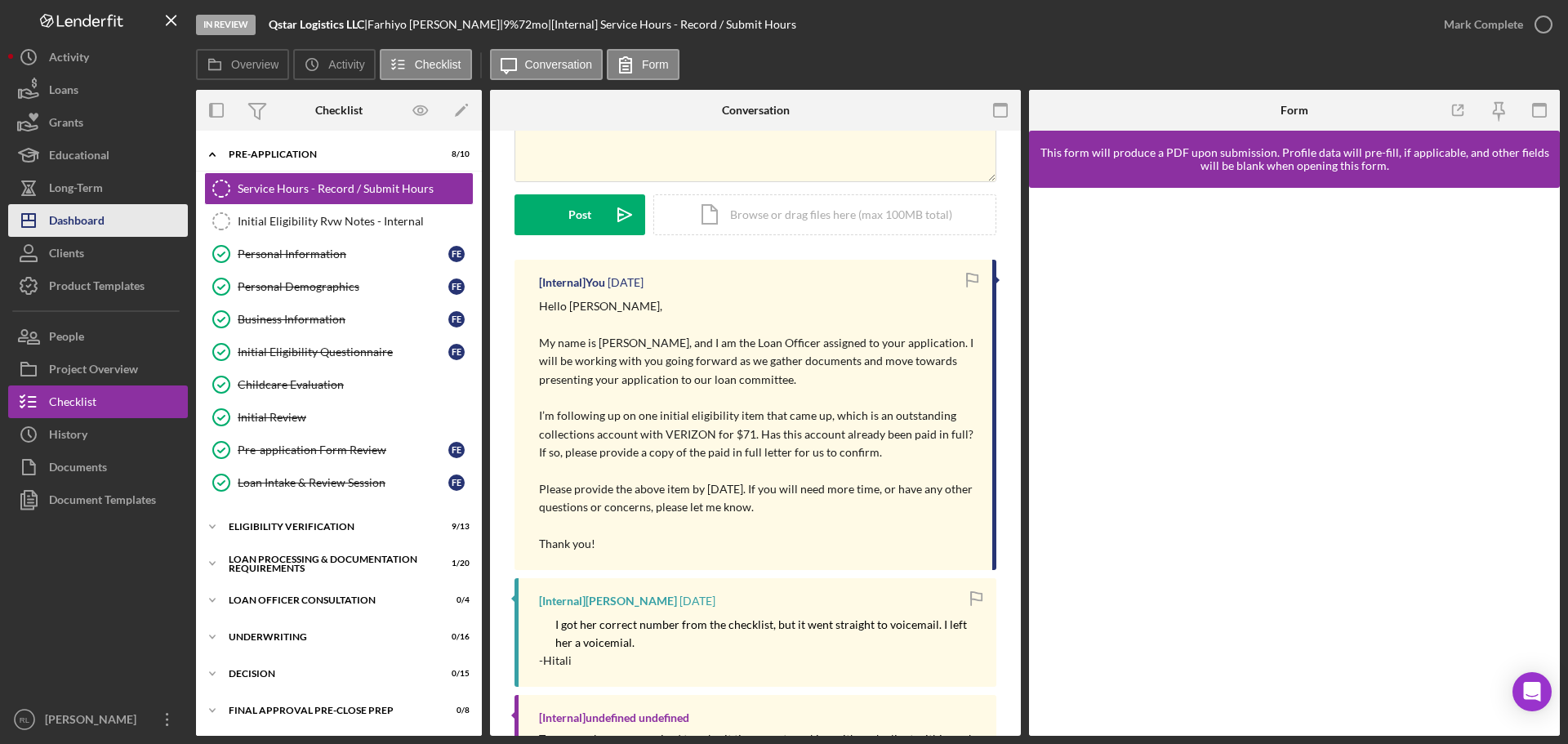
click at [97, 222] on div "Dashboard" at bounding box center [77, 222] width 56 height 37
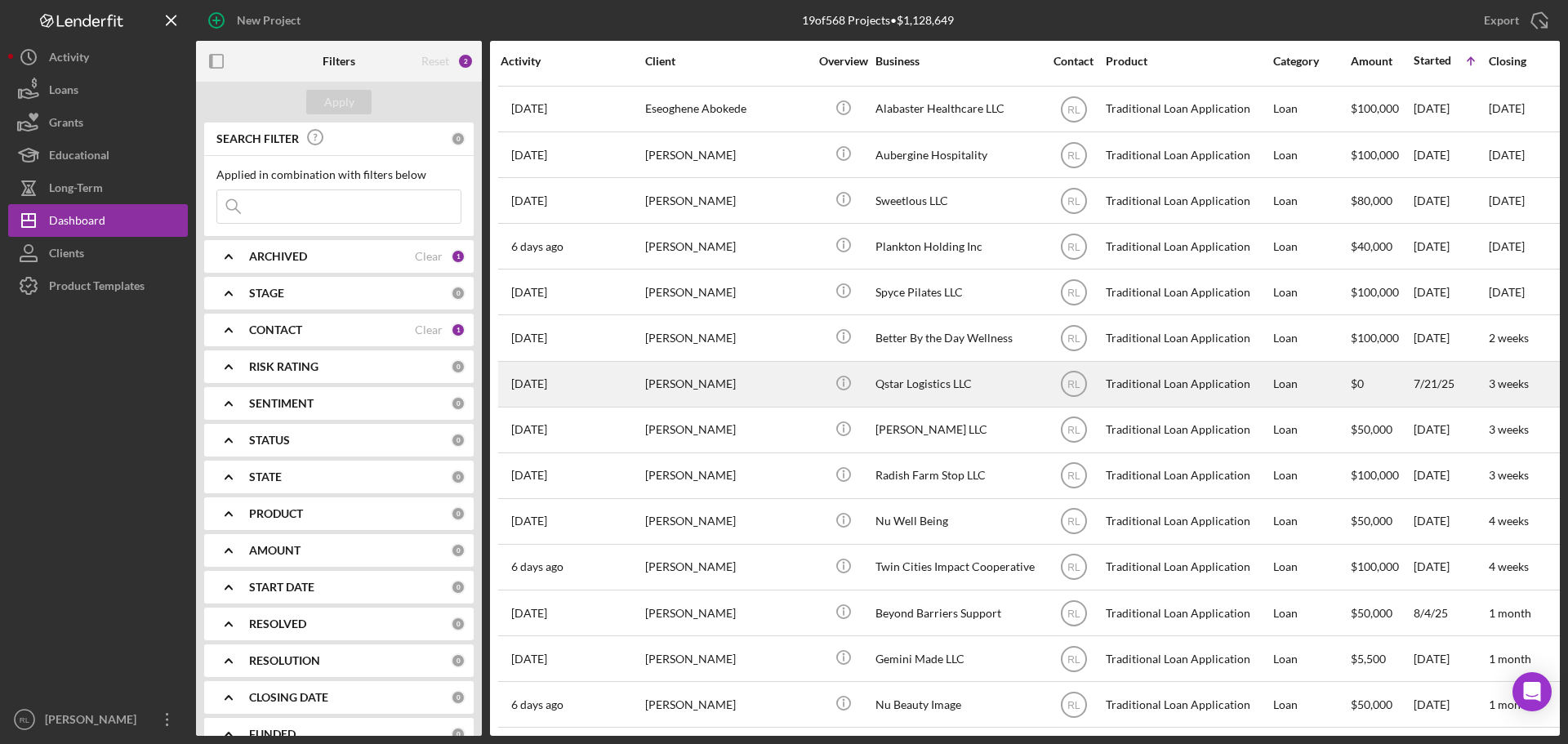
scroll to position [237, 0]
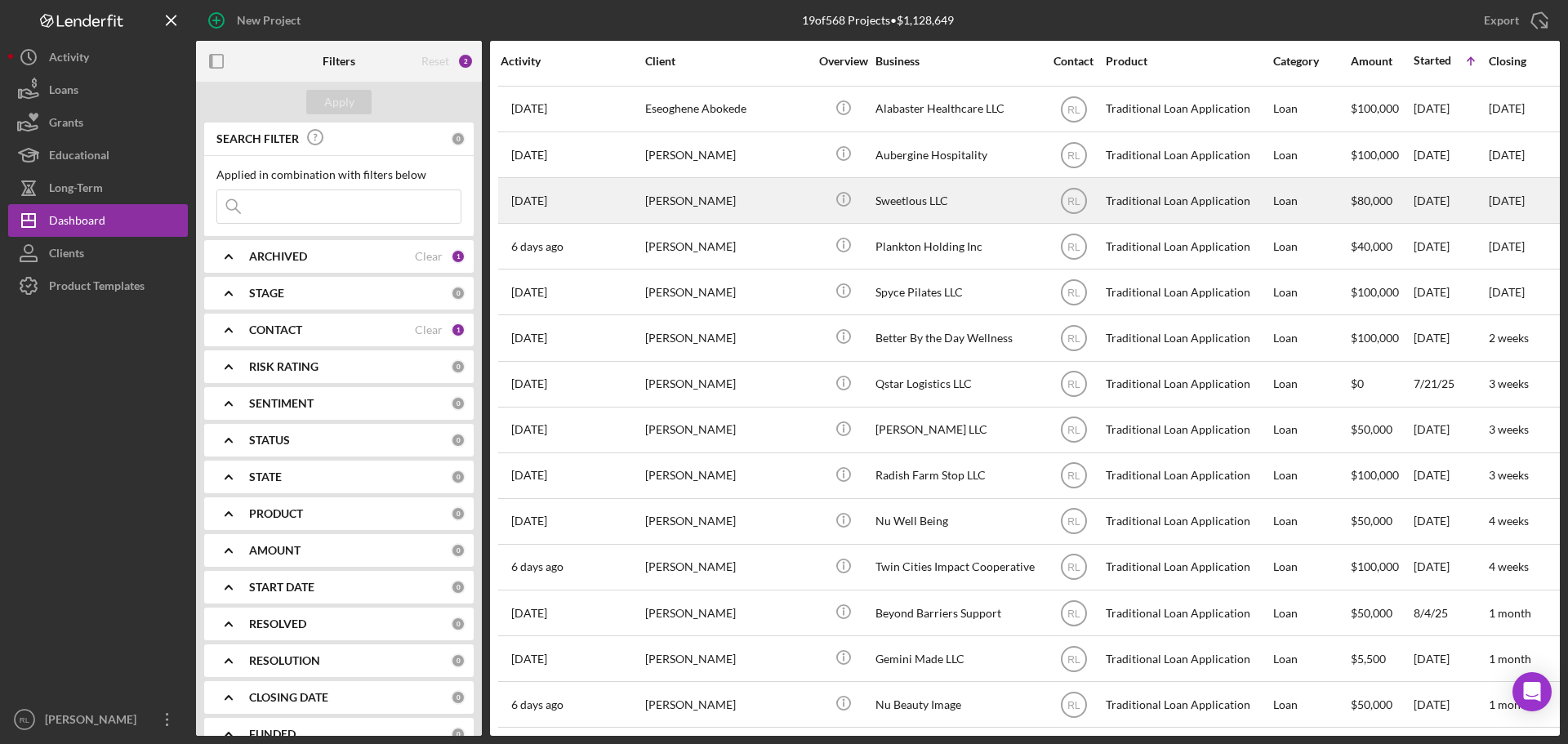
click at [903, 196] on div "Sweetlous LLC" at bounding box center [957, 201] width 163 height 44
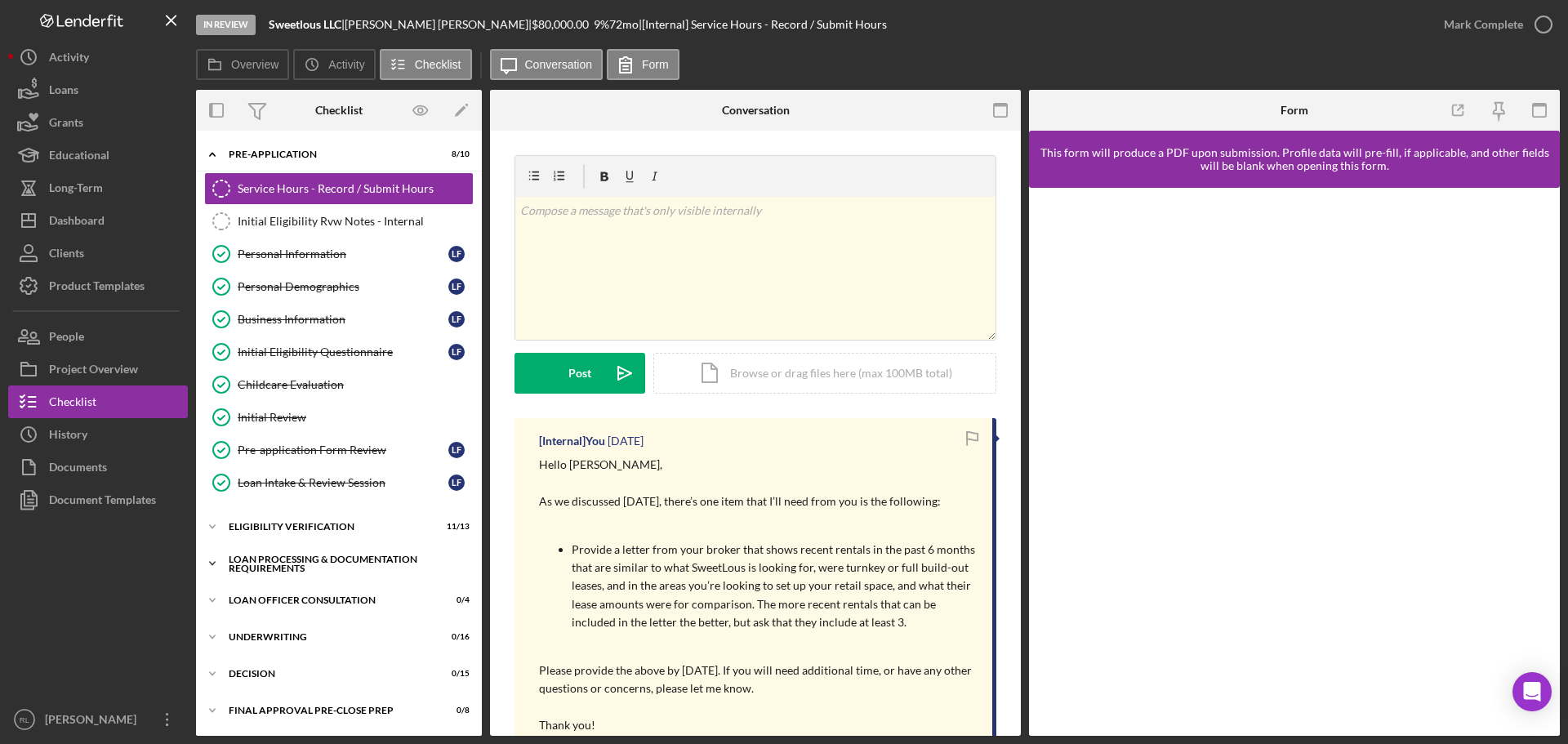
click at [312, 569] on div "Loan Processing & Documentation Requirements" at bounding box center [345, 564] width 233 height 19
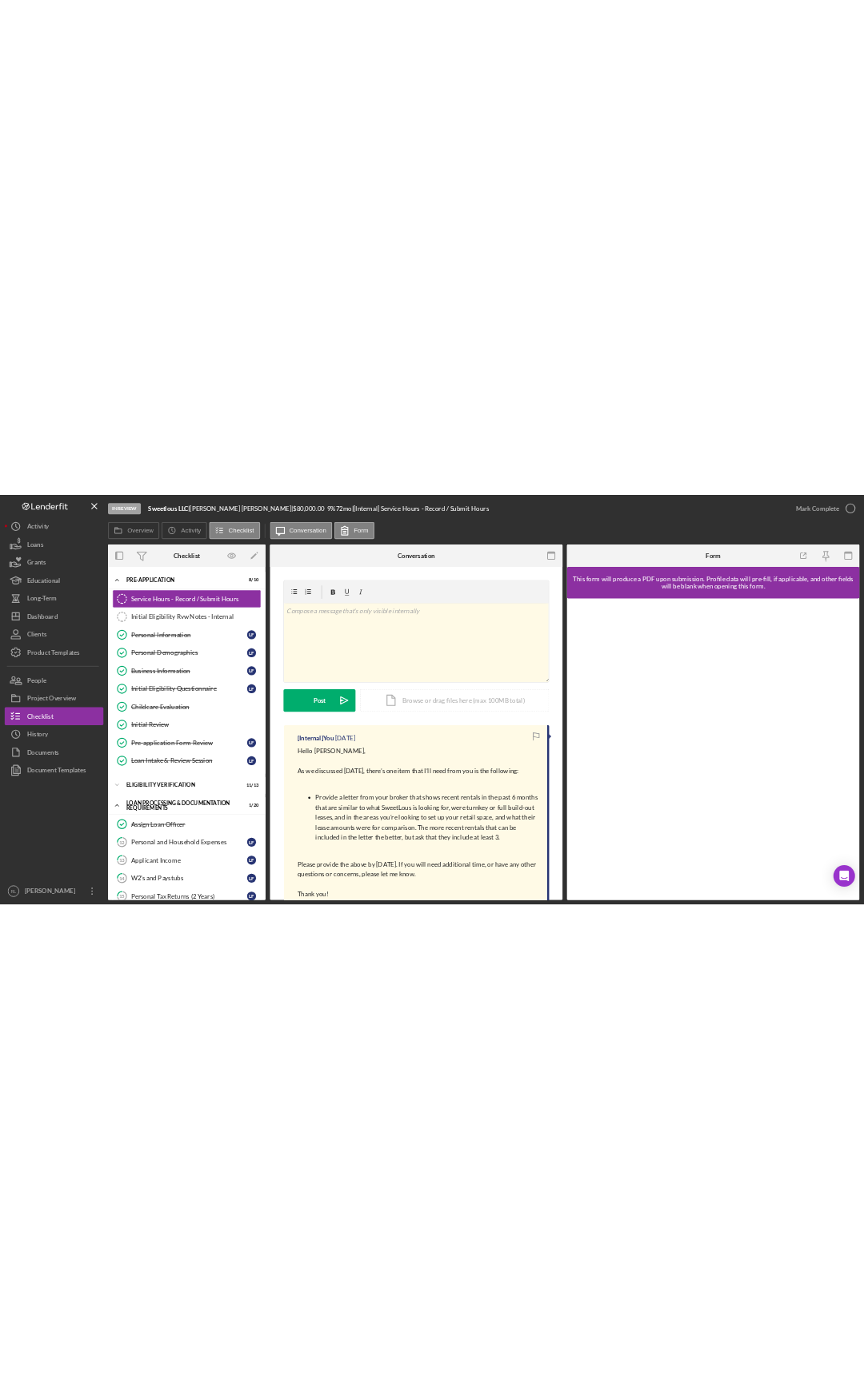
scroll to position [400, 0]
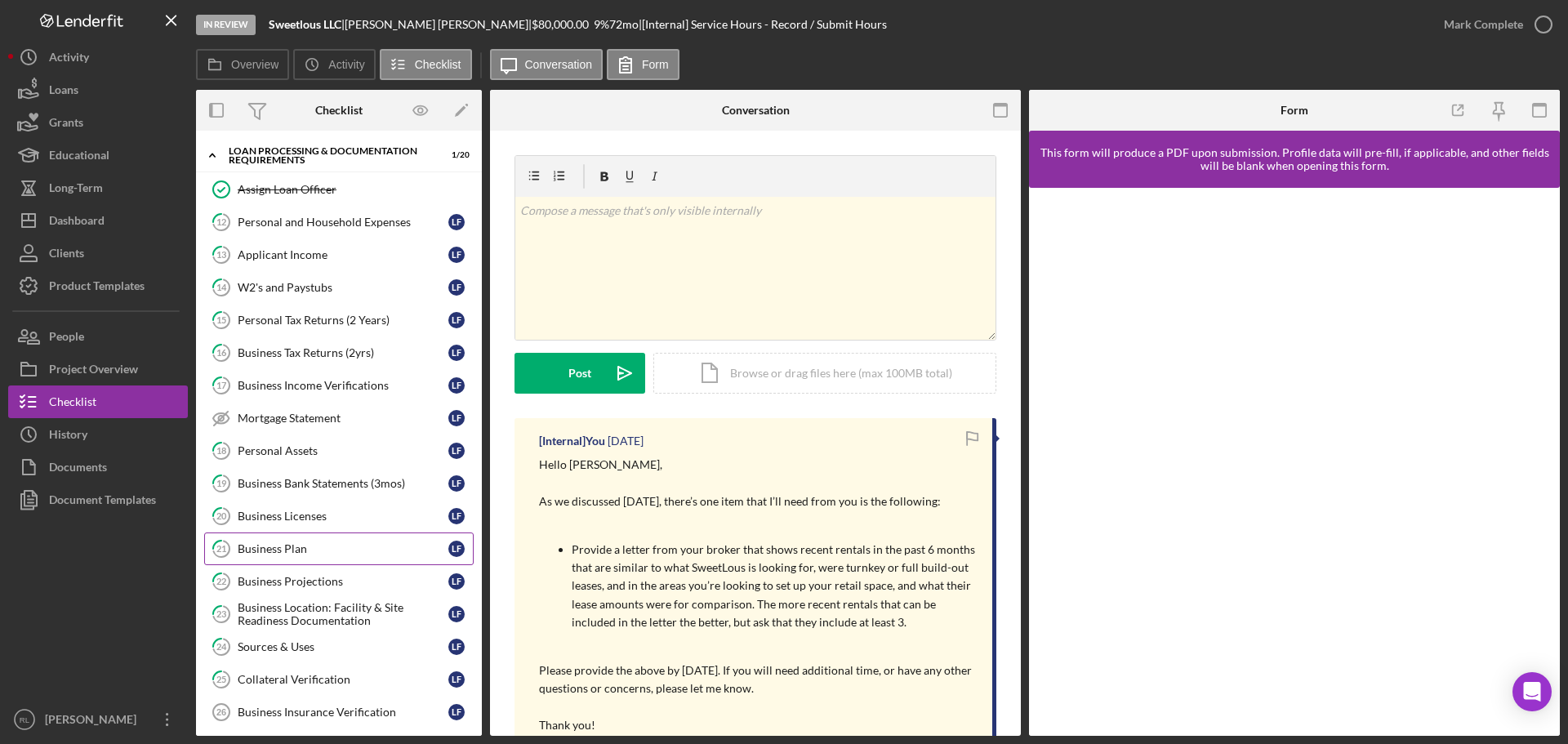
click at [329, 543] on div "Business Plan" at bounding box center [343, 549] width 210 height 13
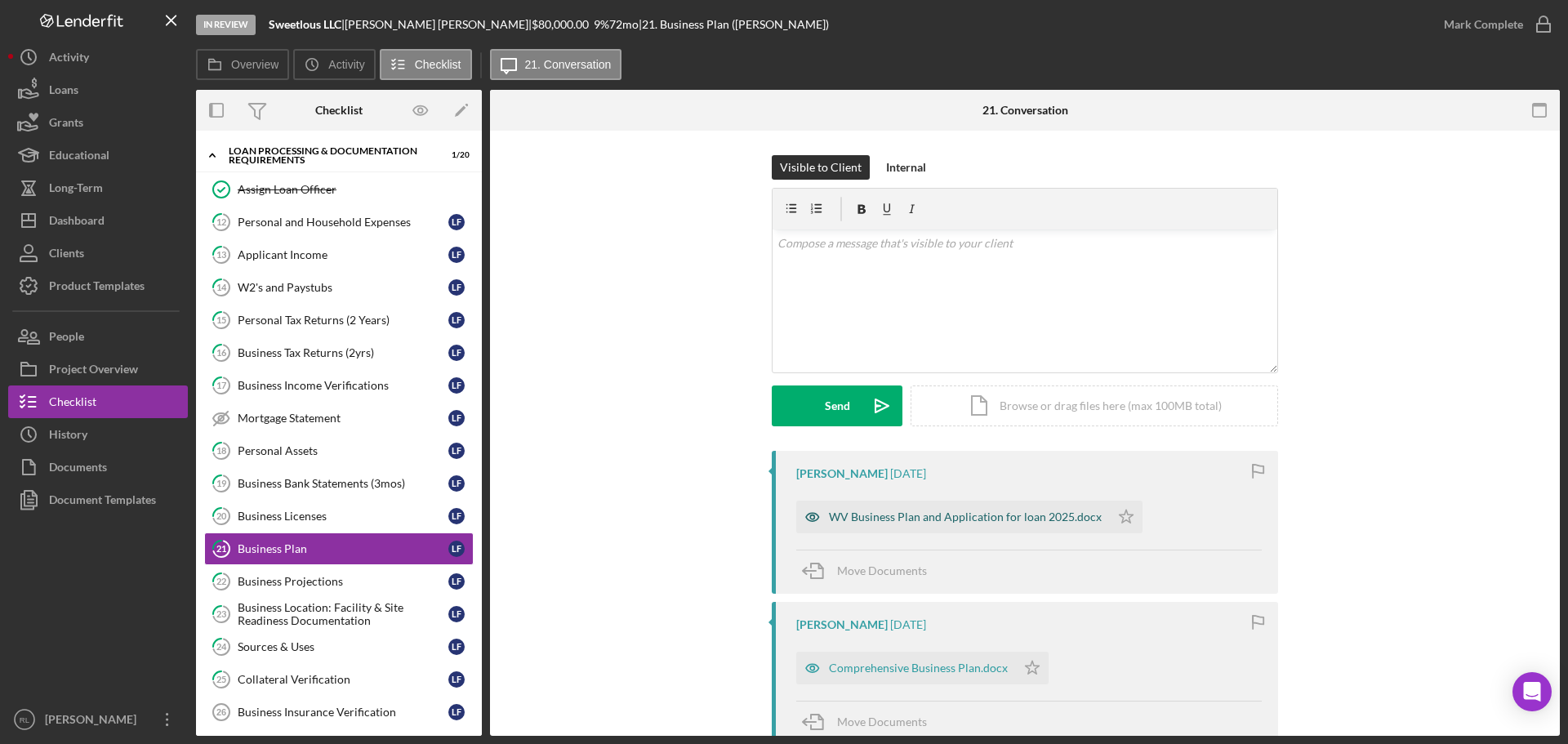
click at [976, 504] on div "WV Business Plan and Application for loan 2025.docx" at bounding box center [953, 517] width 314 height 32
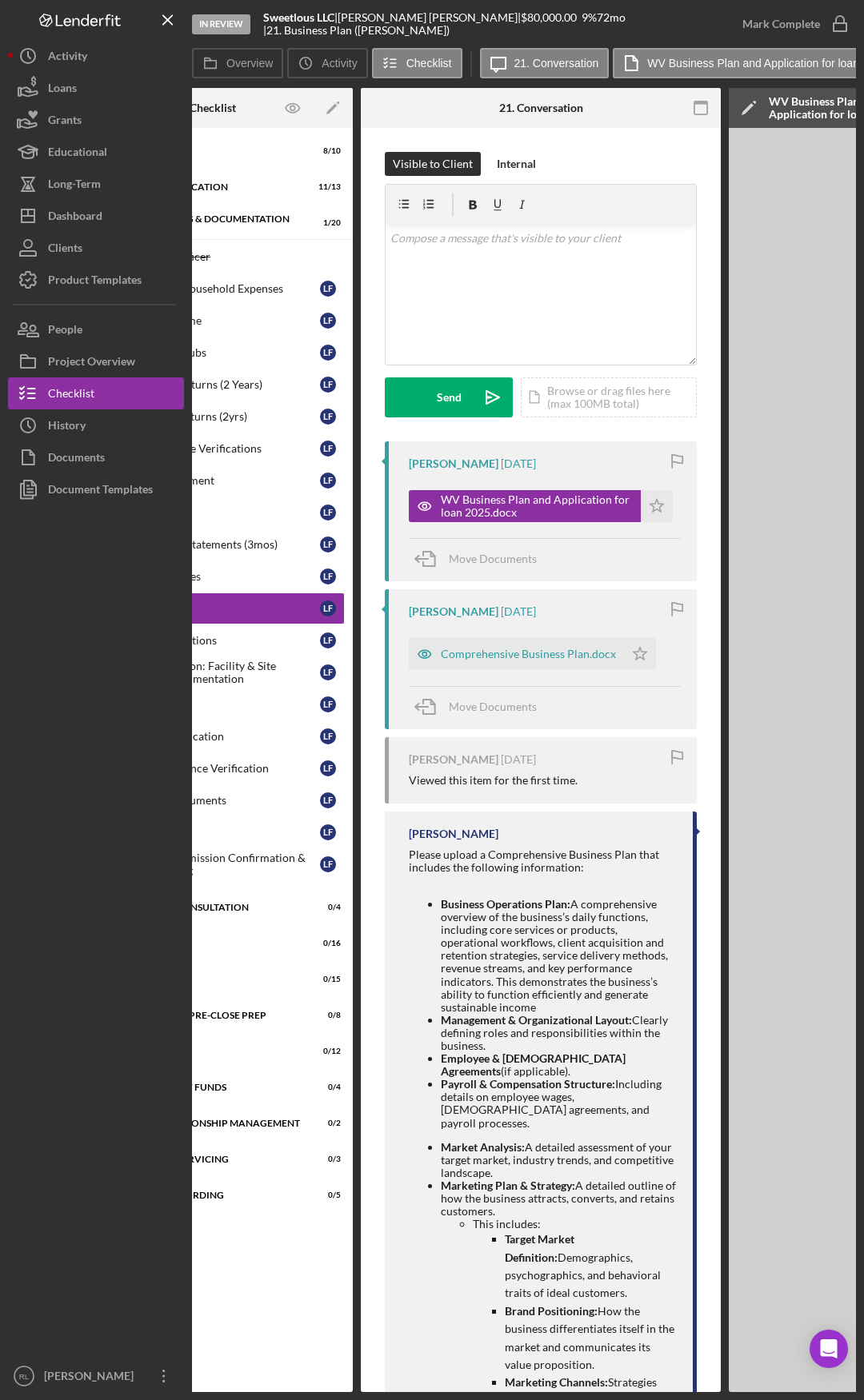
scroll to position [0, 471]
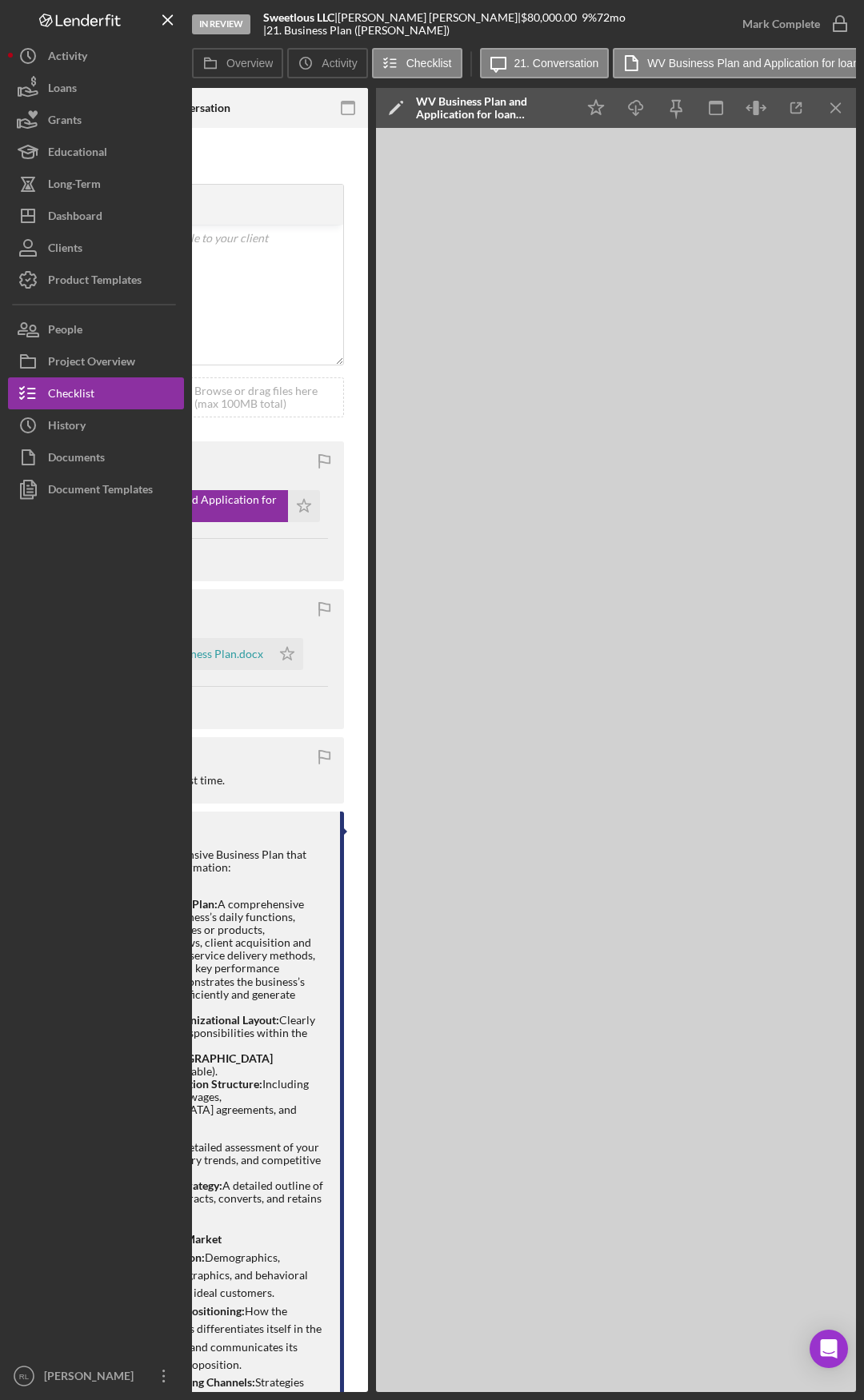
drag, startPoint x: 552, startPoint y: 891, endPoint x: 729, endPoint y: 869, distance: 178.4
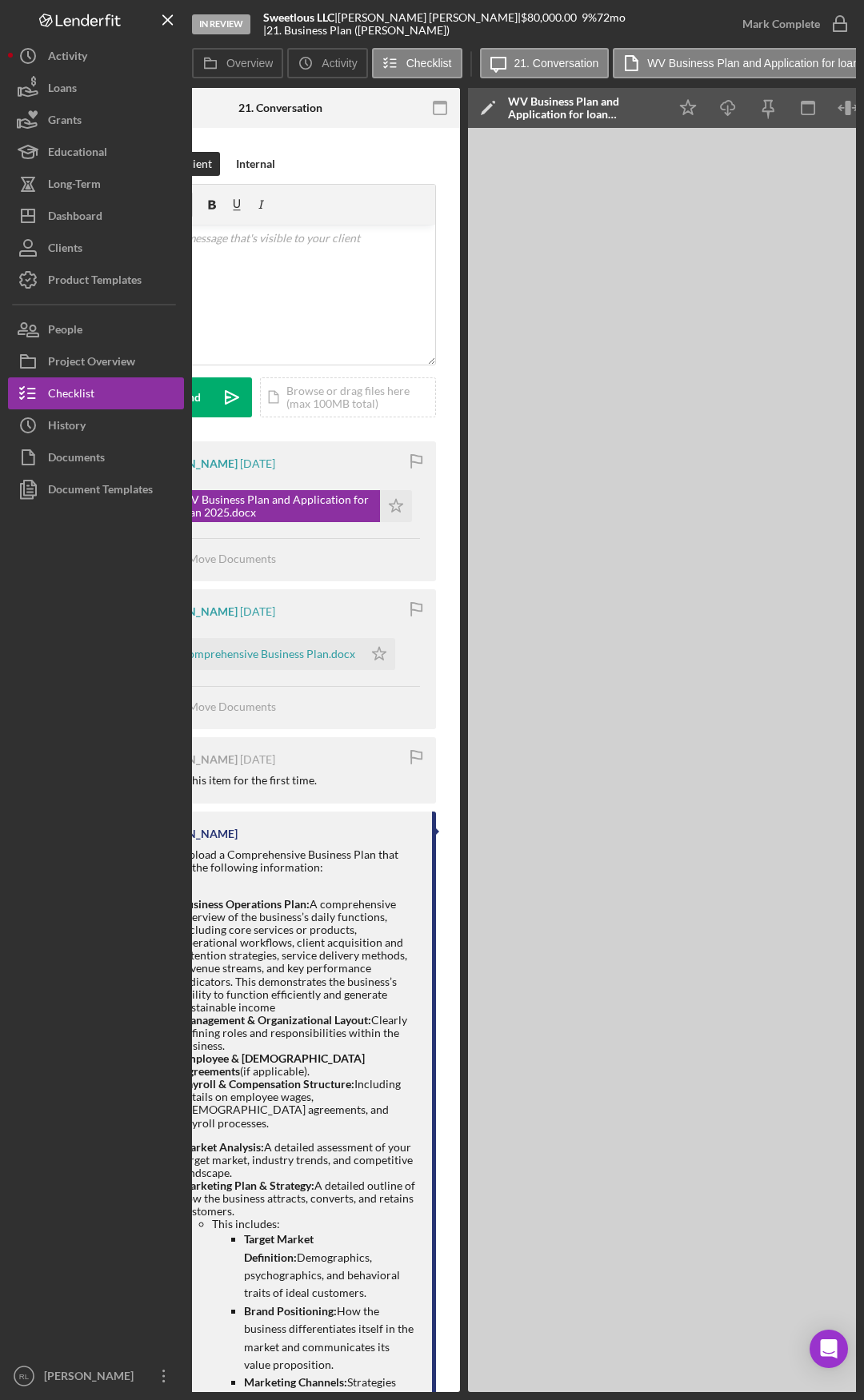
scroll to position [0, 0]
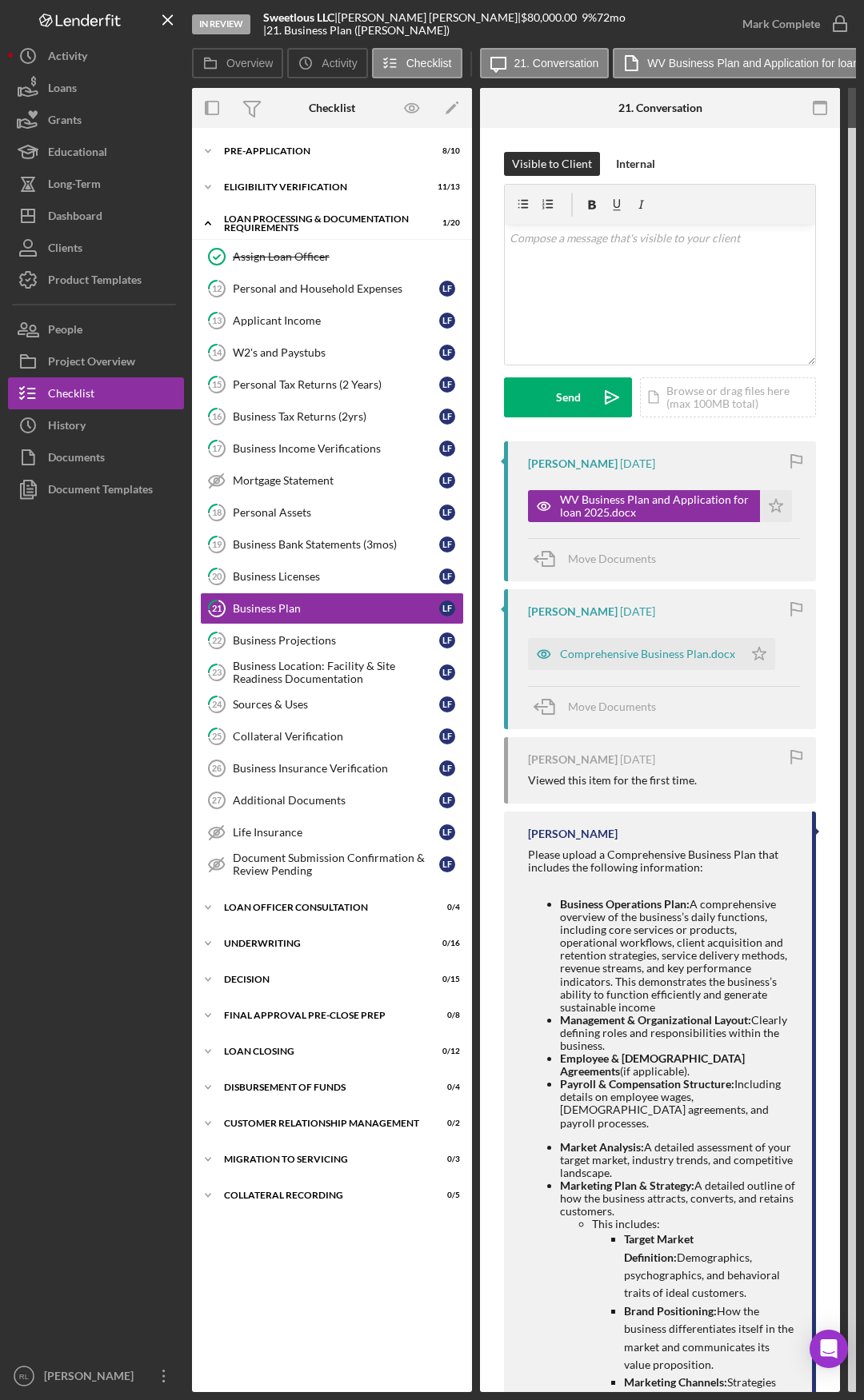
drag, startPoint x: 348, startPoint y: 587, endPoint x: 101, endPoint y: 571, distance: 247.5
click at [310, 546] on div "Business Bank Statements (3mos)" at bounding box center [336, 545] width 206 height 13
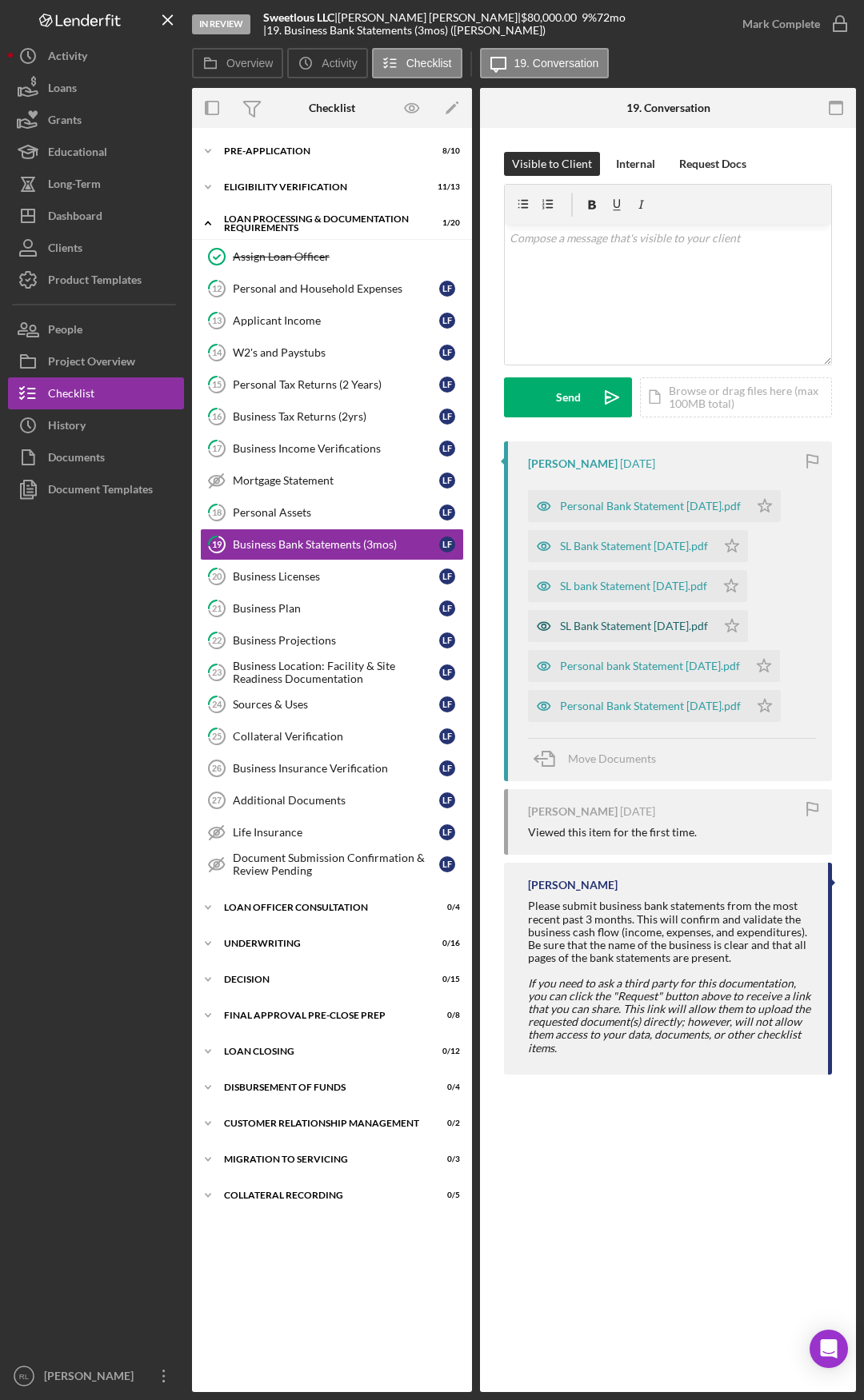
click at [633, 625] on div "SL Bank Statement [DATE].pdf" at bounding box center [633, 626] width 148 height 13
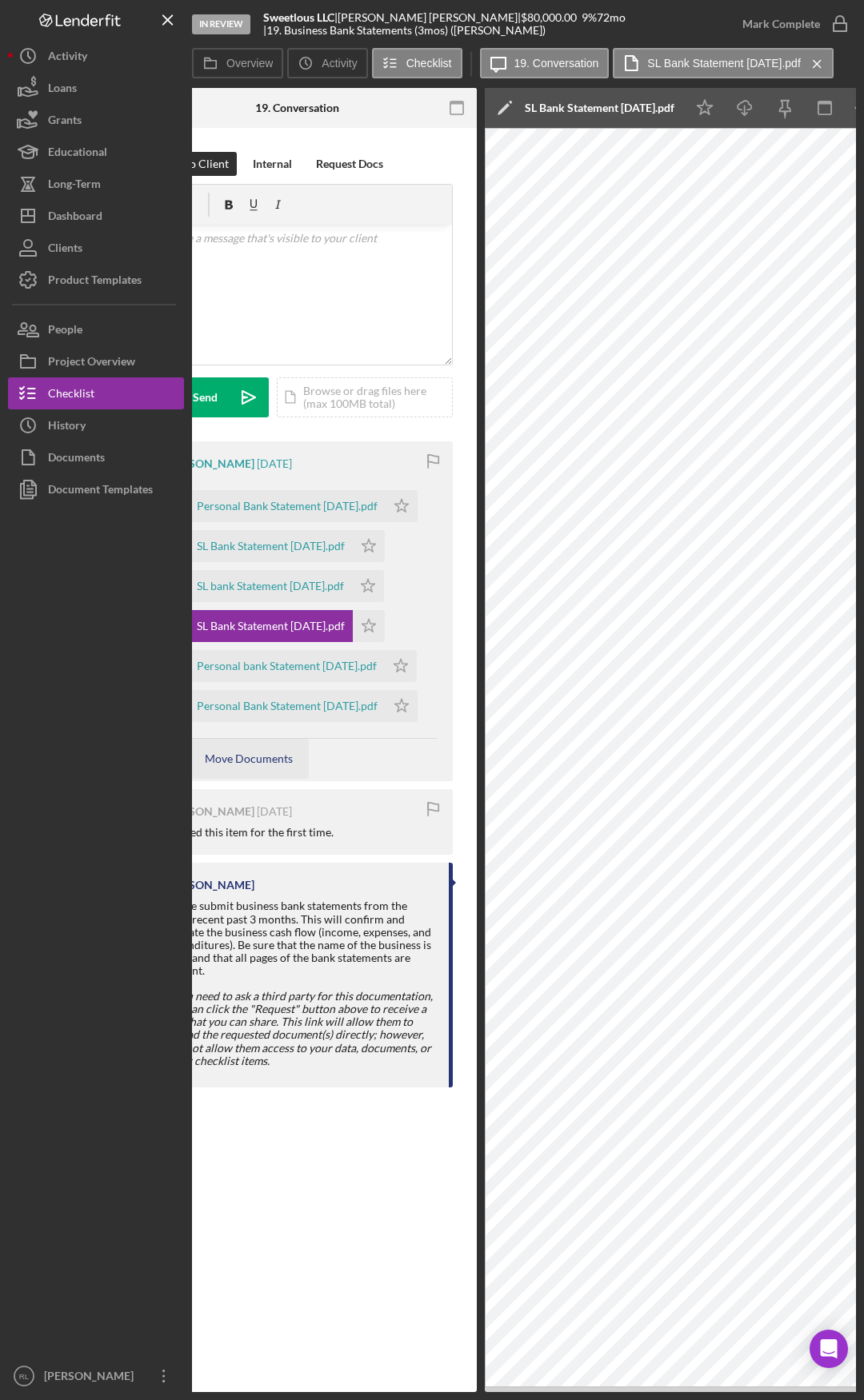
scroll to position [0, 119]
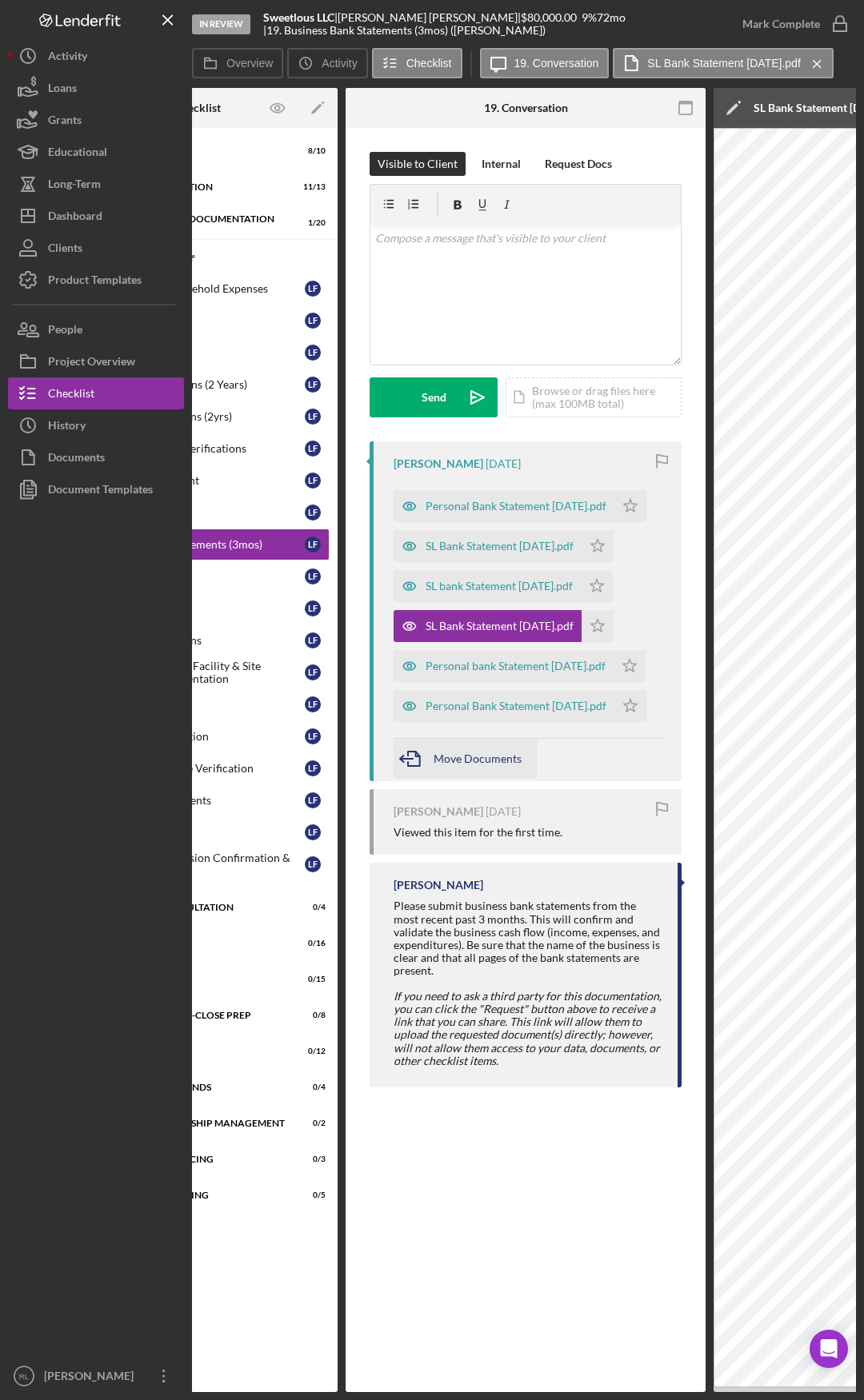
drag, startPoint x: 309, startPoint y: 755, endPoint x: 232, endPoint y: 753, distance: 77.0
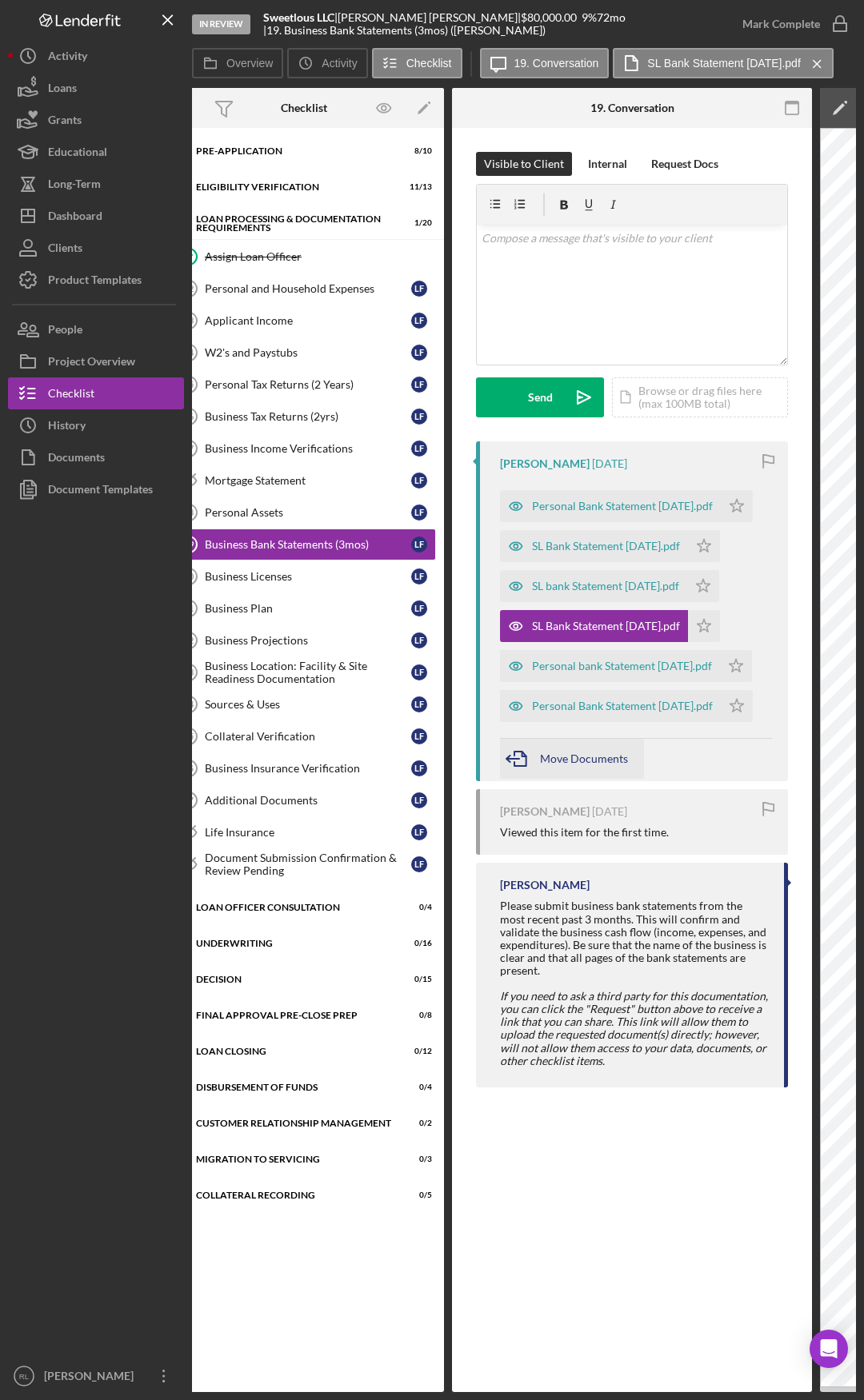
scroll to position [0, 0]
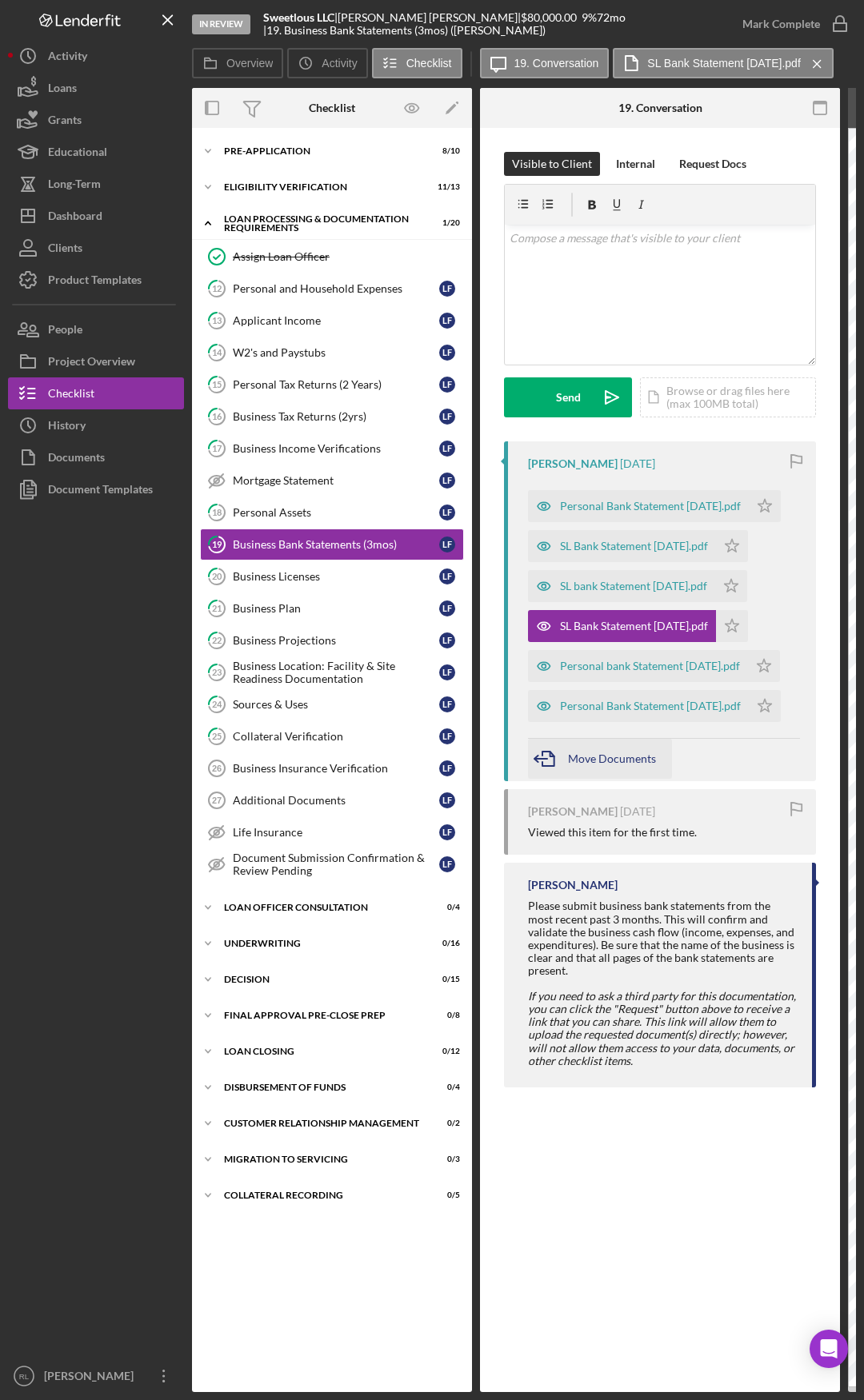
drag, startPoint x: 642, startPoint y: 764, endPoint x: 574, endPoint y: 762, distance: 68.0
click at [642, 673] on div "Personal bank Statement [DATE].pdf" at bounding box center [650, 666] width 180 height 13
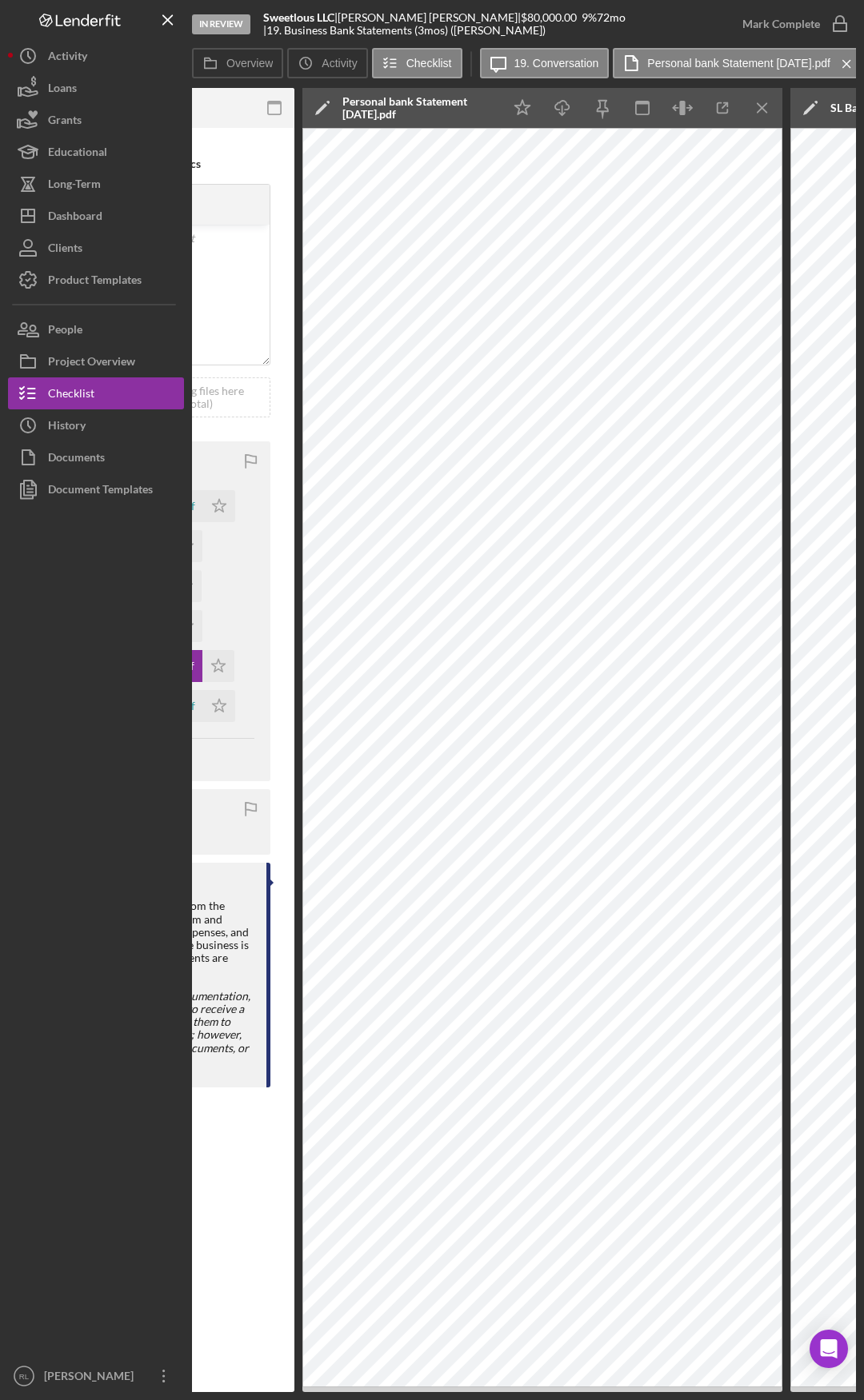
scroll to position [0, 662]
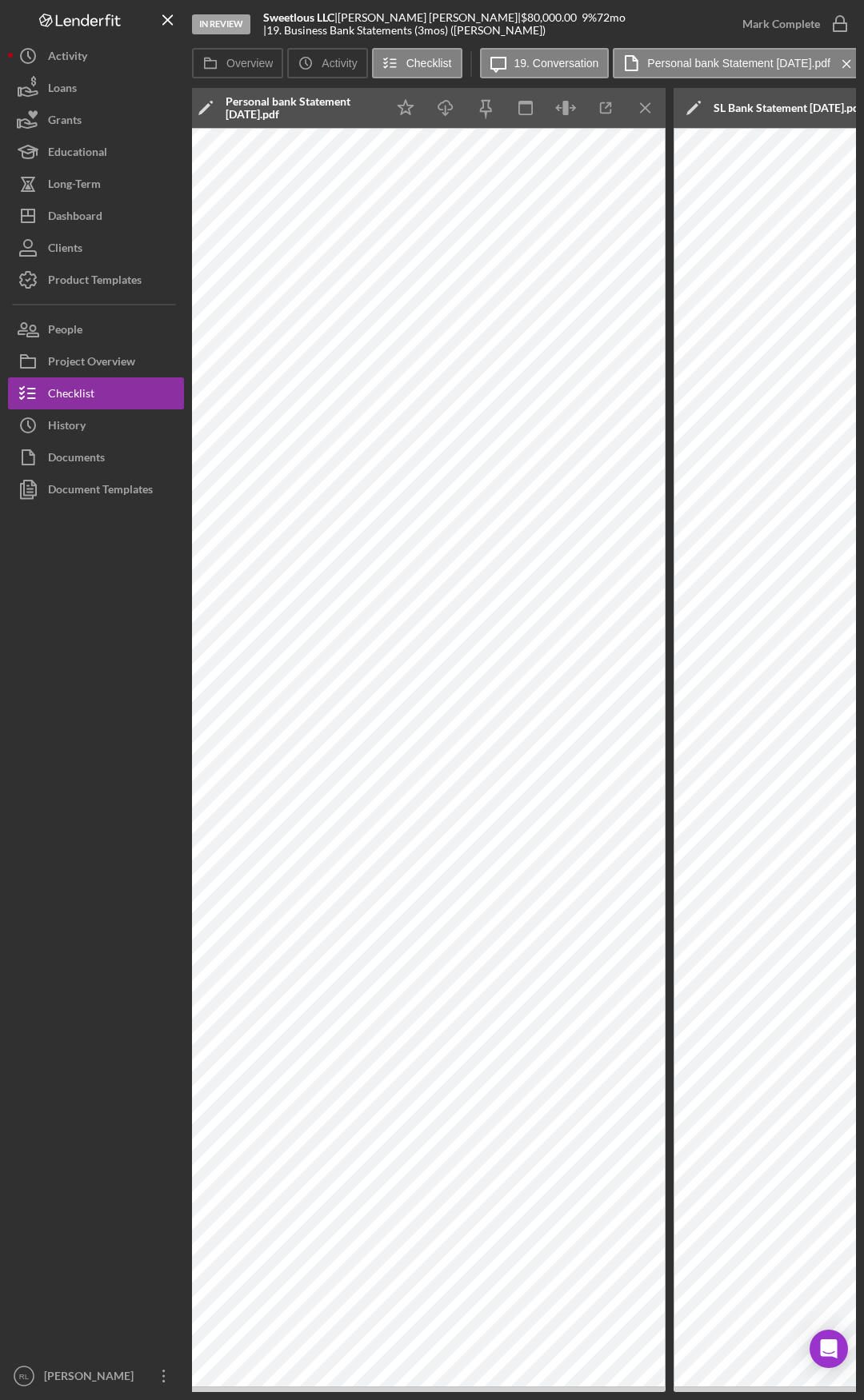
drag, startPoint x: 160, startPoint y: 825, endPoint x: 80, endPoint y: 822, distance: 80.1
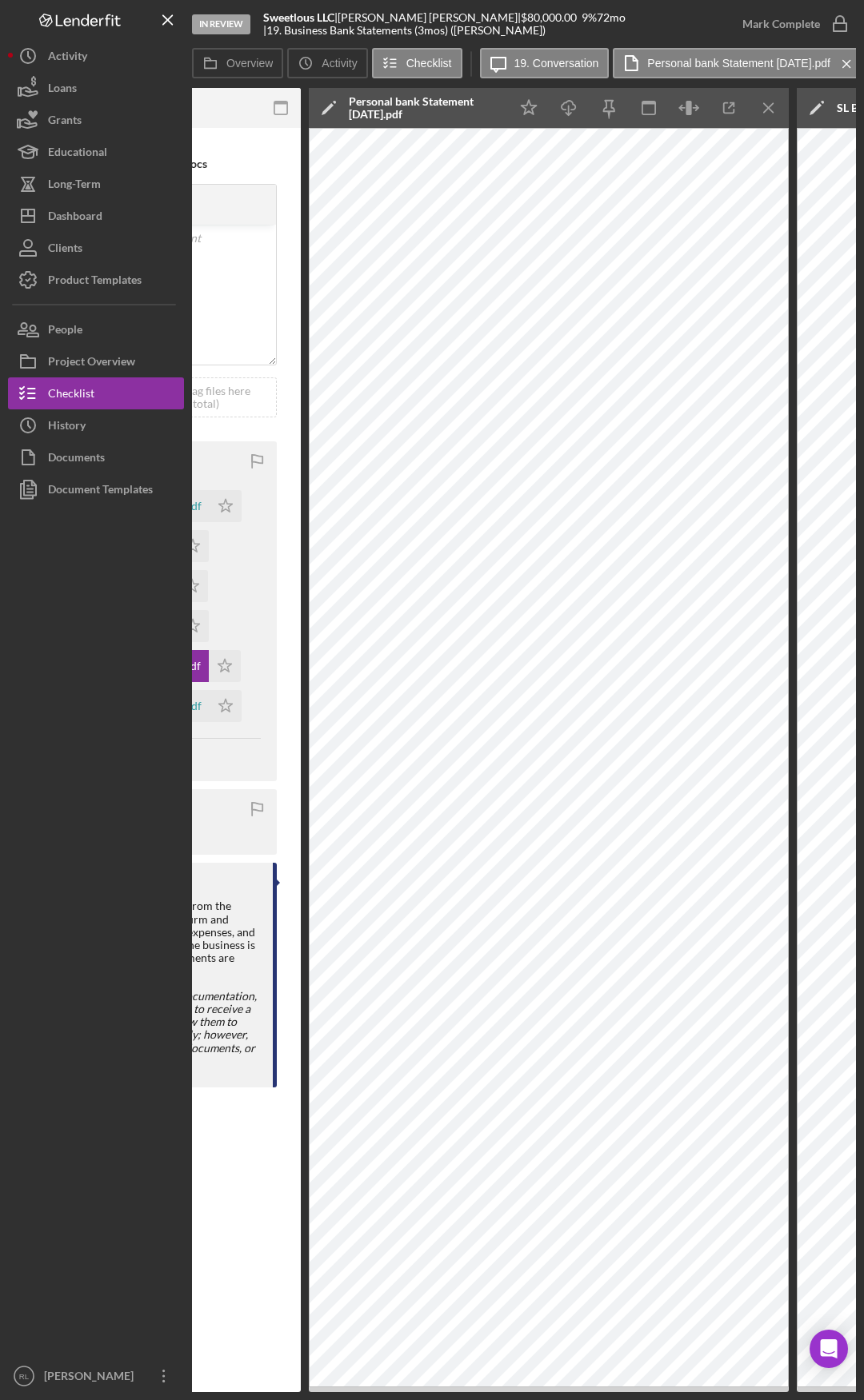
drag, startPoint x: 470, startPoint y: 92, endPoint x: 419, endPoint y: 89, distance: 51.1
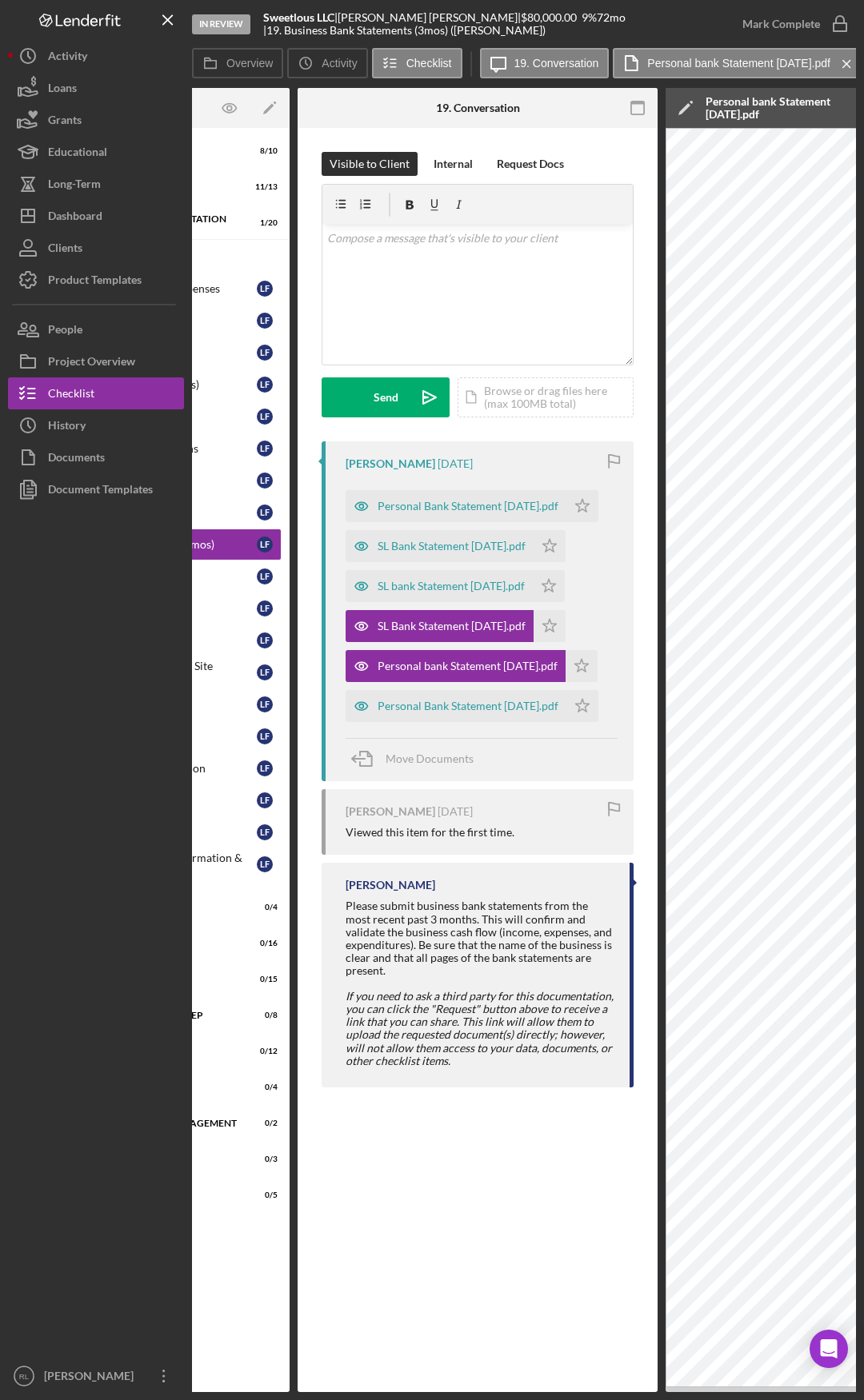
drag, startPoint x: 254, startPoint y: 856, endPoint x: 150, endPoint y: 850, distance: 104.2
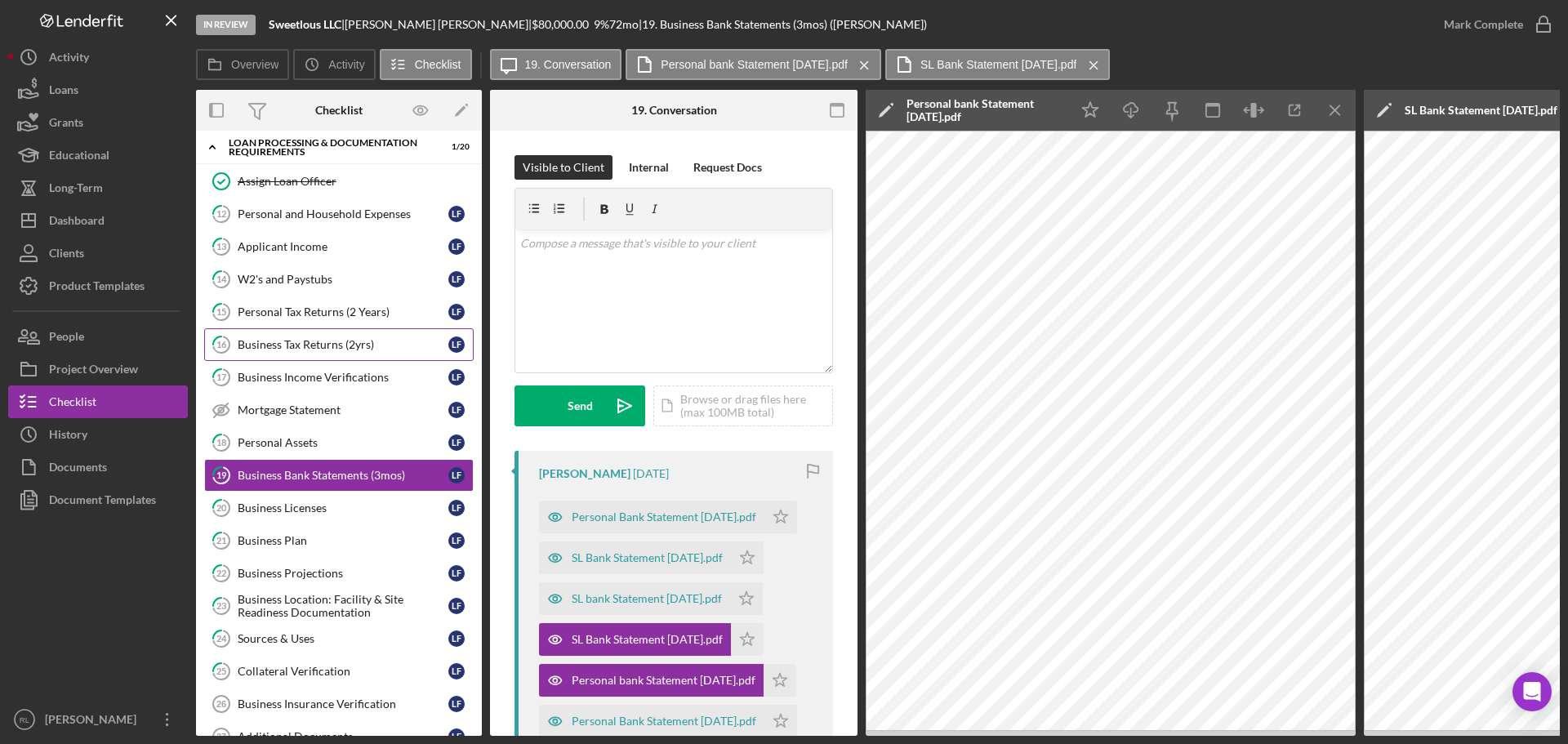
scroll to position [45, 0]
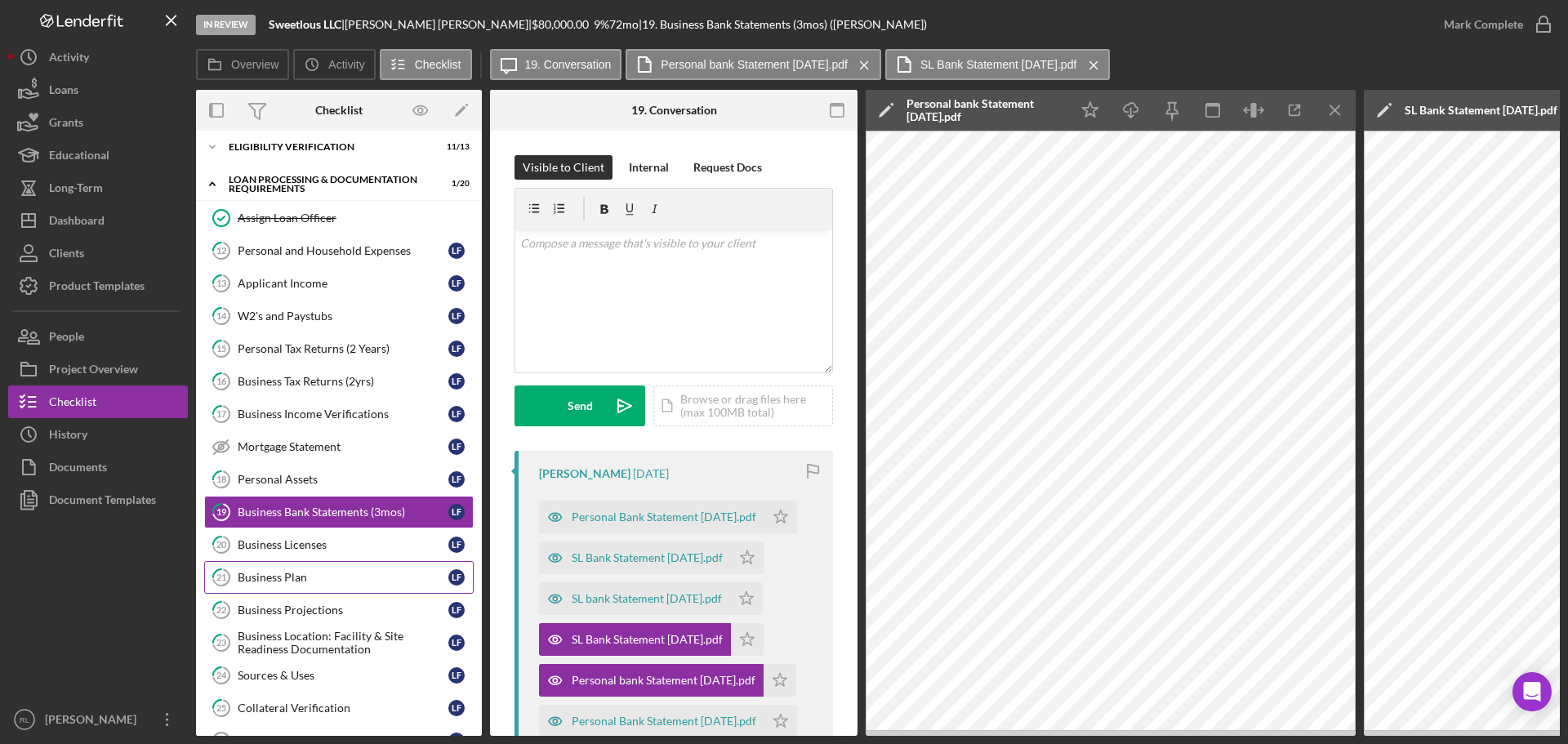
click at [300, 568] on link "21 Business Plan L F" at bounding box center [338, 577] width 269 height 32
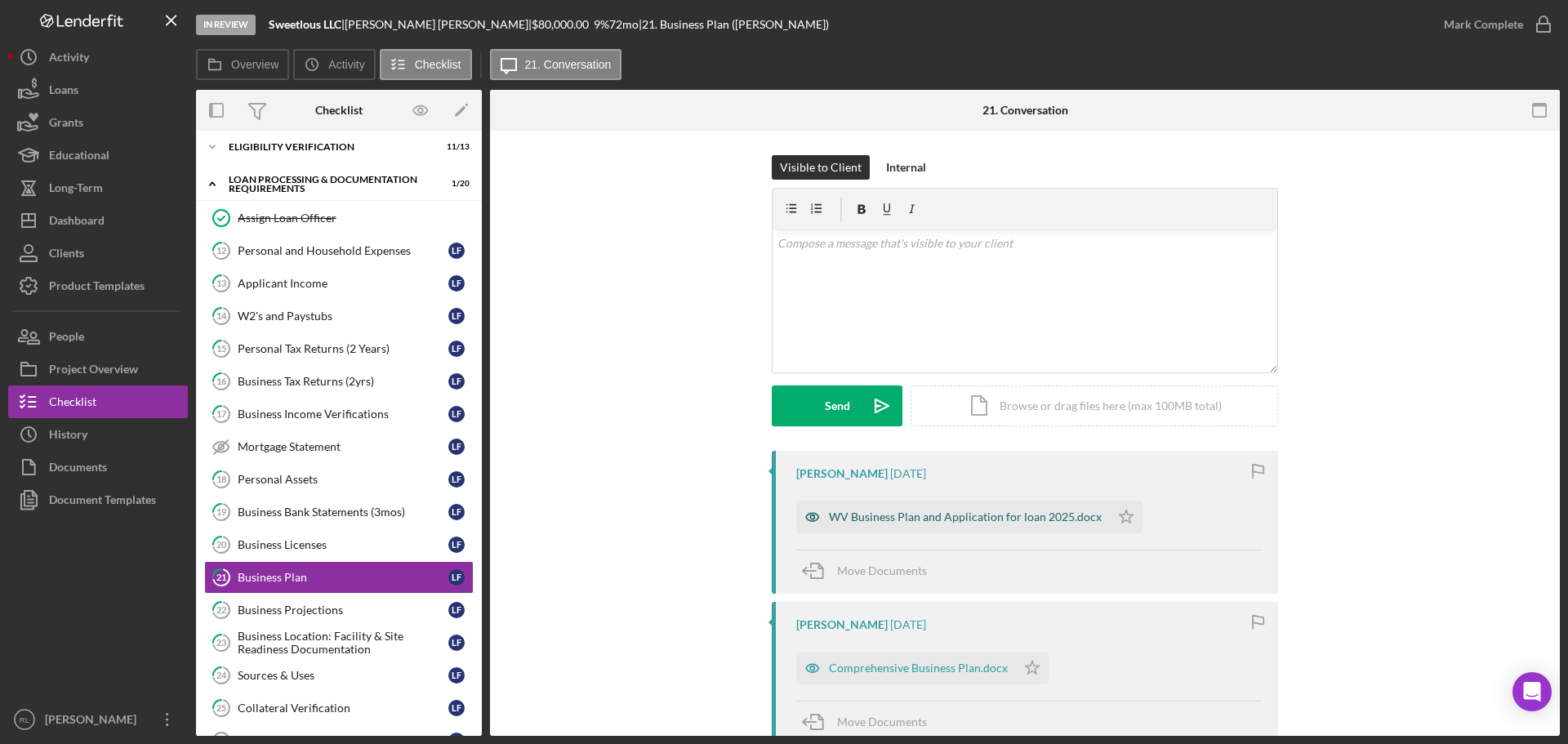
click at [938, 522] on div "WV Business Plan and Application for loan 2025.docx" at bounding box center [966, 517] width 273 height 13
